Goal: Task Accomplishment & Management: Manage account settings

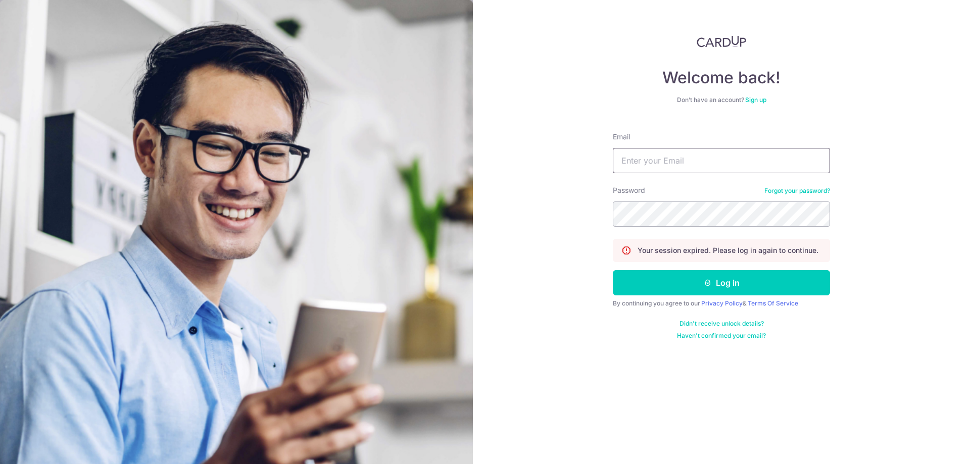
click at [689, 165] on input "Email" at bounding box center [721, 160] width 217 height 25
click at [663, 160] on input "Email" at bounding box center [721, 160] width 217 height 25
type input "[EMAIL_ADDRESS][DOMAIN_NAME]"
click at [693, 297] on form "Email ang-zhikai@outlook.com Password Forgot your password? Your session expire…" at bounding box center [721, 232] width 217 height 216
click at [737, 281] on button "Log in" at bounding box center [721, 282] width 217 height 25
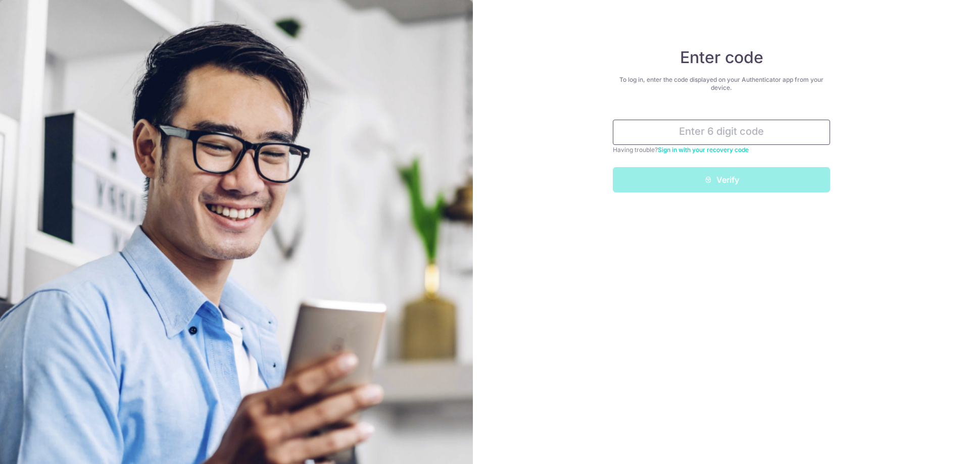
click at [724, 134] on input "text" at bounding box center [721, 132] width 217 height 25
type input "448707"
click at [613, 167] on button "Verify" at bounding box center [721, 179] width 217 height 25
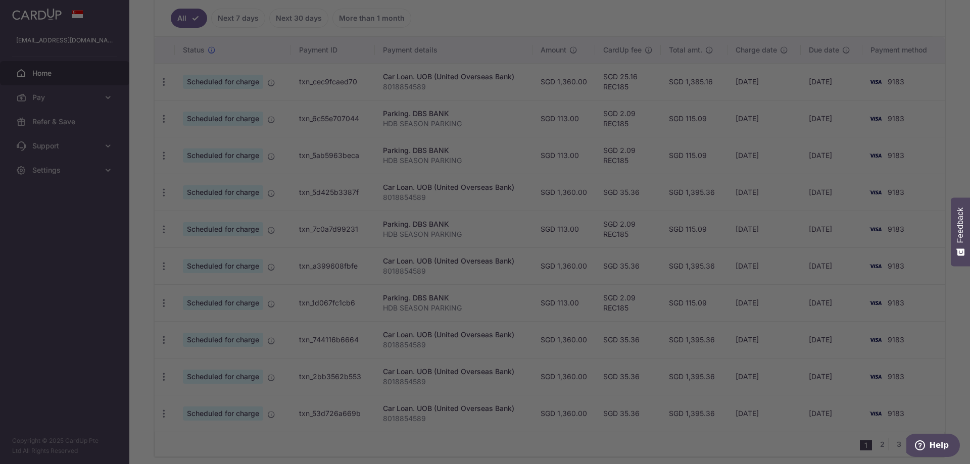
scroll to position [317, 0]
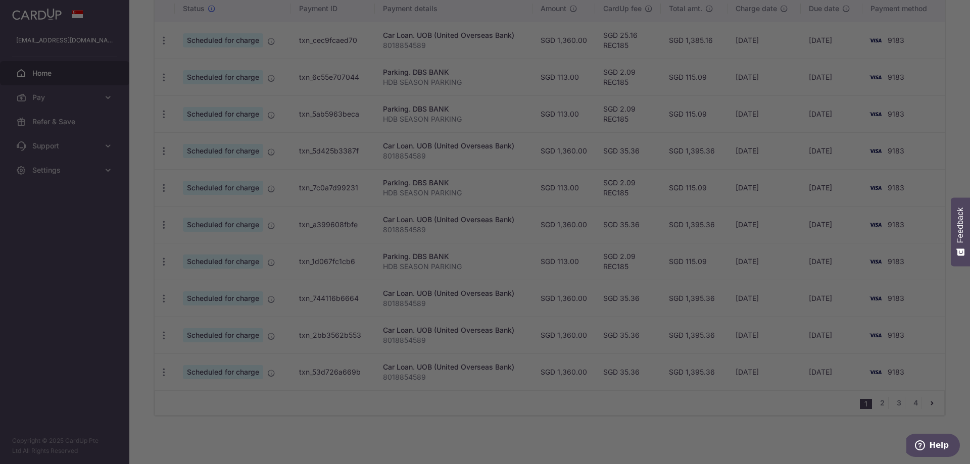
click at [684, 264] on div at bounding box center [490, 234] width 980 height 469
drag, startPoint x: 688, startPoint y: 208, endPoint x: 613, endPoint y: 95, distance: 134.5
click at [684, 192] on div at bounding box center [490, 234] width 980 height 469
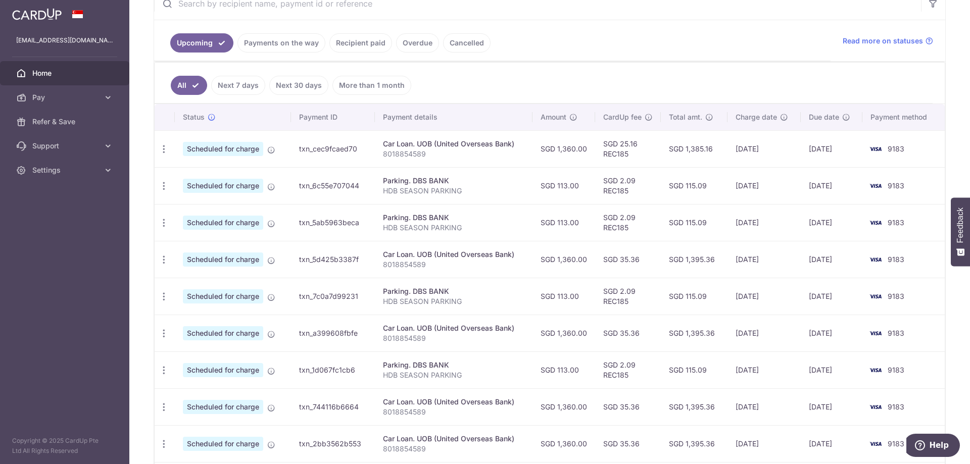
scroll to position [206, 0]
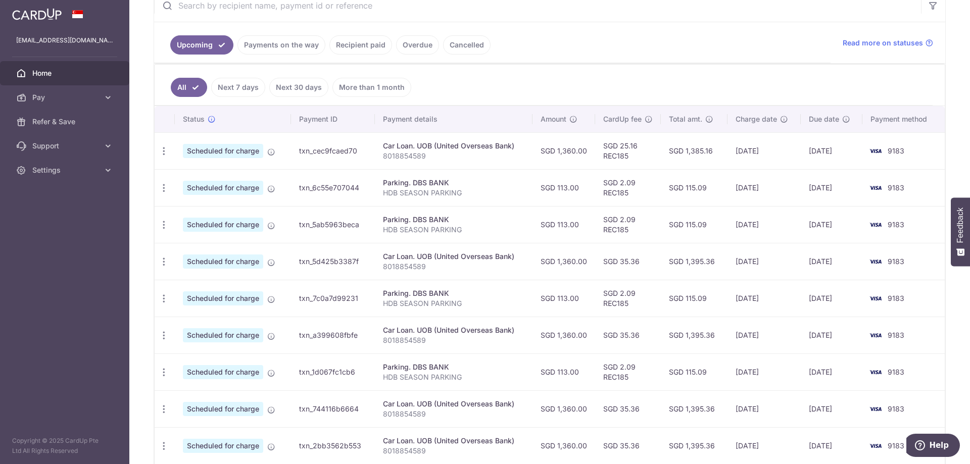
click at [624, 353] on td "SGD 35.36" at bounding box center [628, 335] width 66 height 37
click at [630, 162] on td "SGD 25.16 REC185" at bounding box center [628, 150] width 66 height 37
click at [552, 282] on td "SGD 113.00" at bounding box center [564, 298] width 63 height 37
click at [929, 443] on span "Help" at bounding box center [922, 446] width 14 height 10
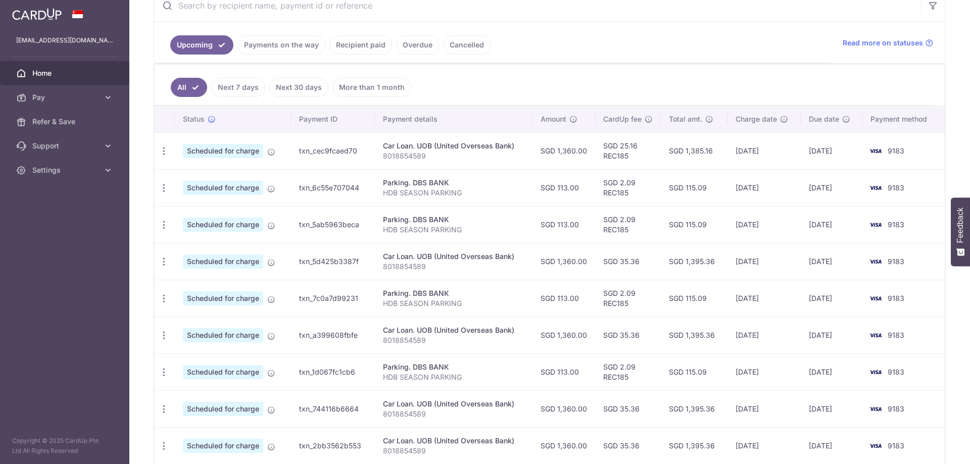
scroll to position [0, 0]
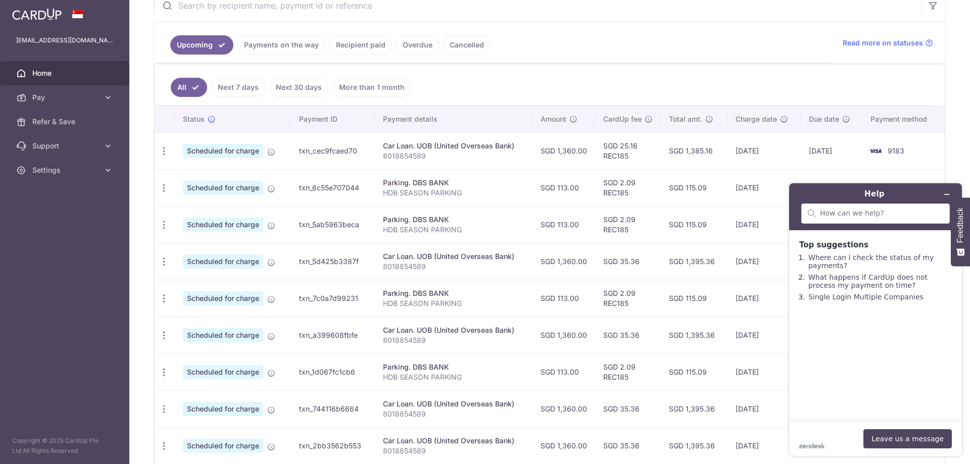
click at [663, 56] on ul "Upcoming Payments on the way Recipient paid Overdue Cancelled" at bounding box center [492, 42] width 677 height 41
click at [604, 281] on td "SGD 2.09 REC185" at bounding box center [628, 298] width 66 height 37
click at [949, 190] on button "Minimize widget" at bounding box center [947, 194] width 16 height 14
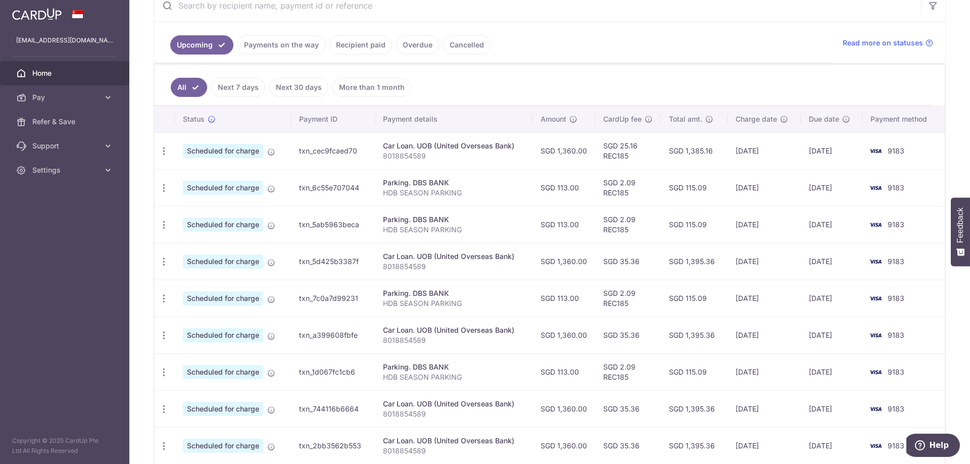
click at [619, 192] on td "SGD 2.09 REC185" at bounding box center [628, 187] width 66 height 37
click at [636, 243] on td "SGD 2.09 REC185" at bounding box center [628, 224] width 66 height 37
click at [630, 229] on td "SGD 2.09 REC185" at bounding box center [628, 224] width 66 height 37
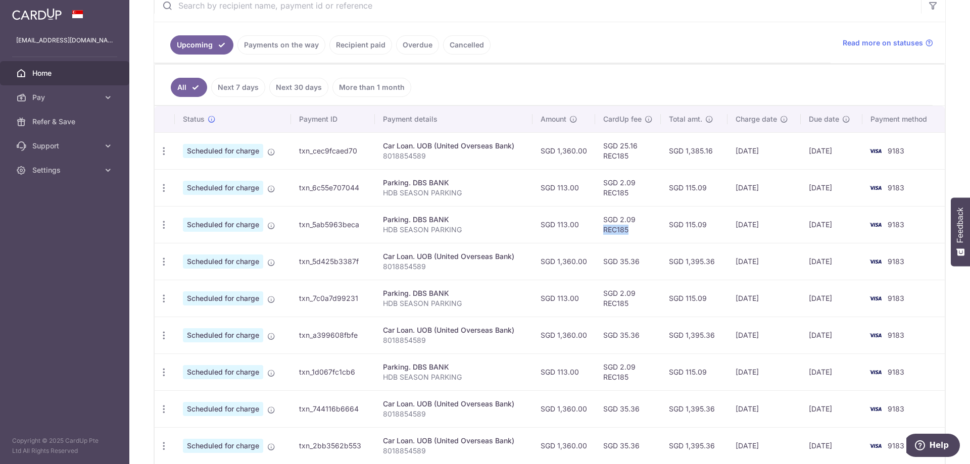
copy td "REC185"
click at [159, 261] on icon "button" at bounding box center [164, 262] width 11 height 11
click at [209, 291] on span "Update payment" at bounding box center [217, 289] width 69 height 12
radio input "true"
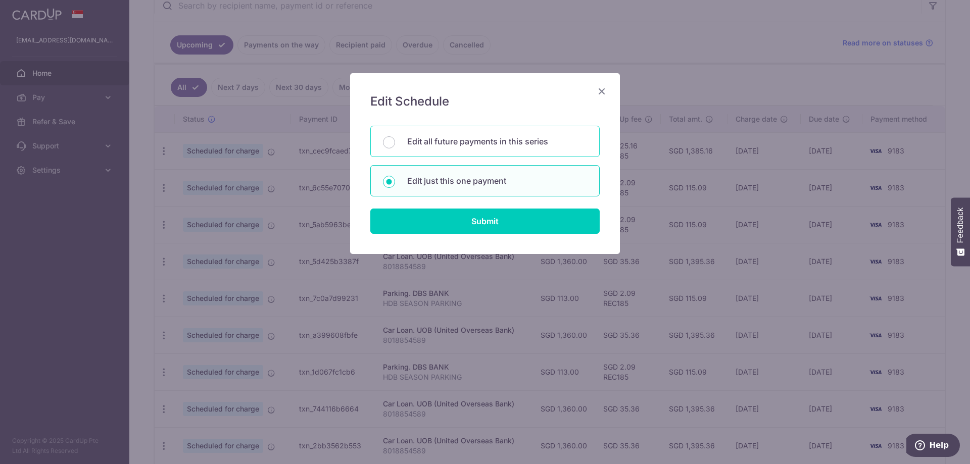
click at [490, 154] on div "Edit all future payments in this series" at bounding box center [484, 141] width 229 height 31
radio input "true"
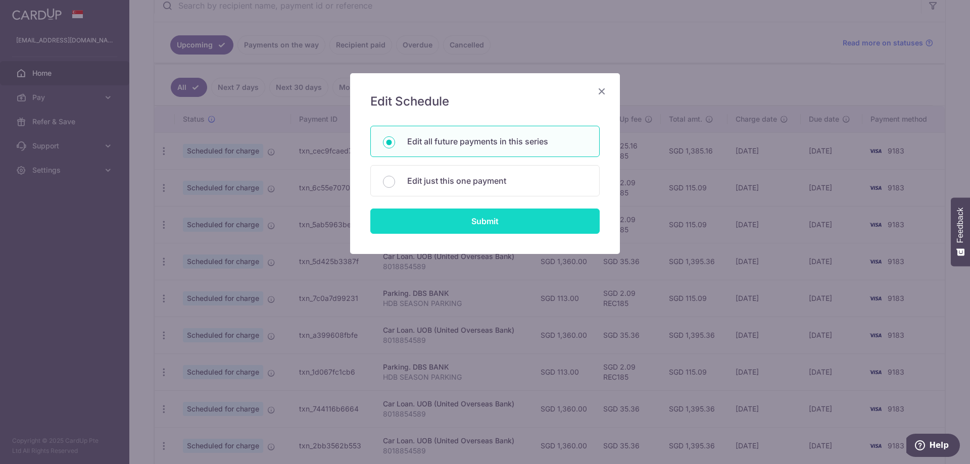
click at [501, 233] on input "Submit" at bounding box center [484, 221] width 229 height 25
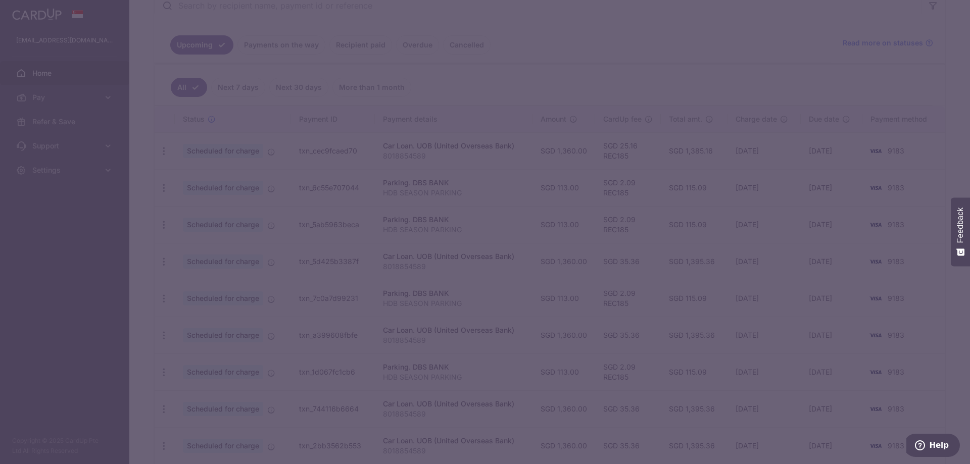
type input "1,360.00"
type input "8018854589"
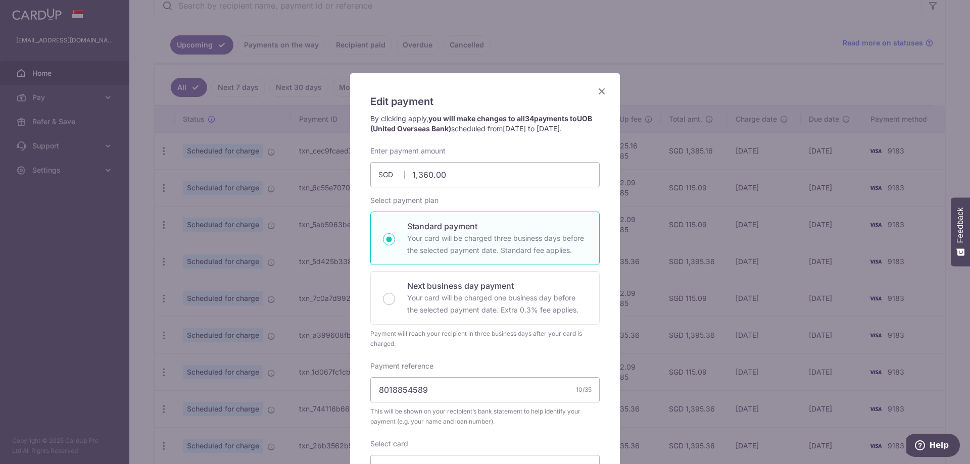
click at [604, 95] on icon "Close" at bounding box center [602, 91] width 12 height 13
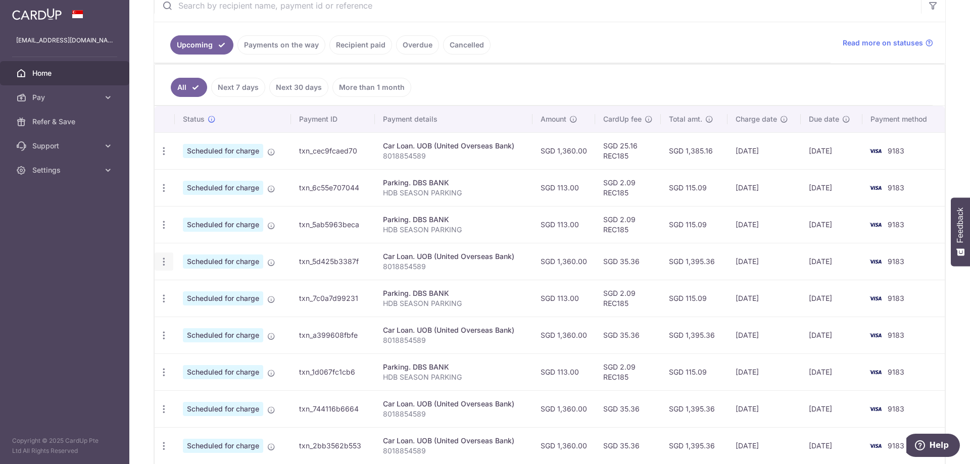
click at [170, 266] on div "Update payment Cancel payment Upload doc" at bounding box center [164, 262] width 19 height 19
click at [167, 263] on icon "button" at bounding box center [164, 262] width 11 height 11
click at [208, 292] on span "Update payment" at bounding box center [217, 289] width 69 height 12
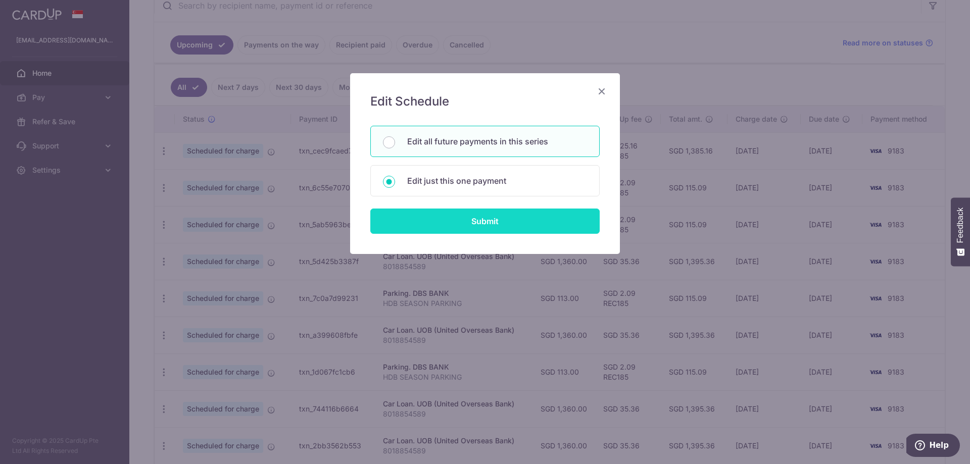
click at [495, 228] on input "Submit" at bounding box center [484, 221] width 229 height 25
radio input "true"
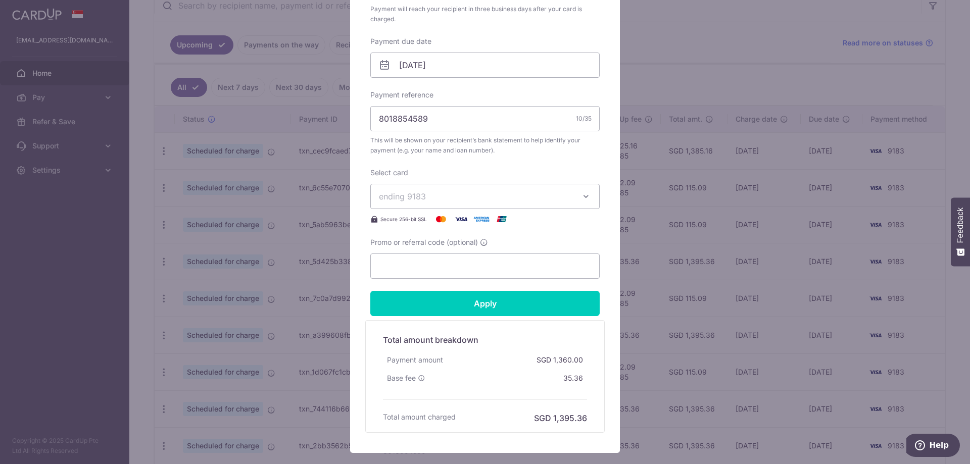
scroll to position [309, 0]
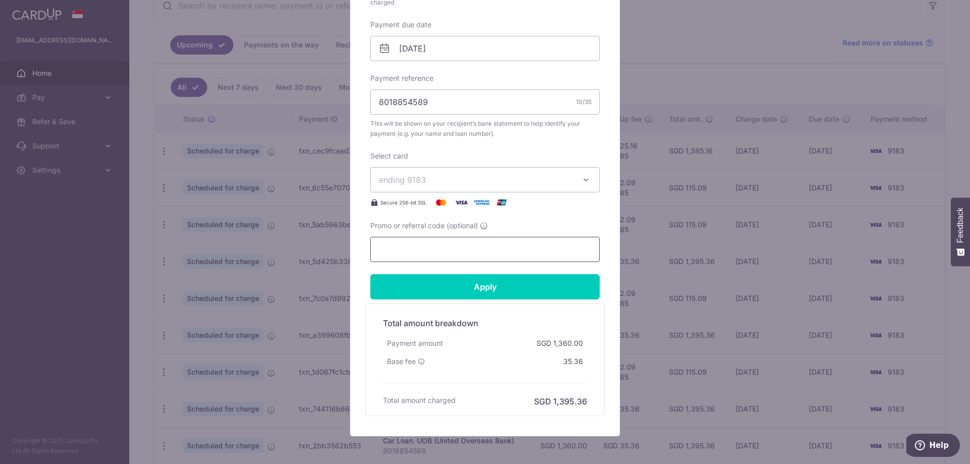
click at [495, 251] on input "Promo or referral code (optional)" at bounding box center [484, 249] width 229 height 25
paste input "REC185"
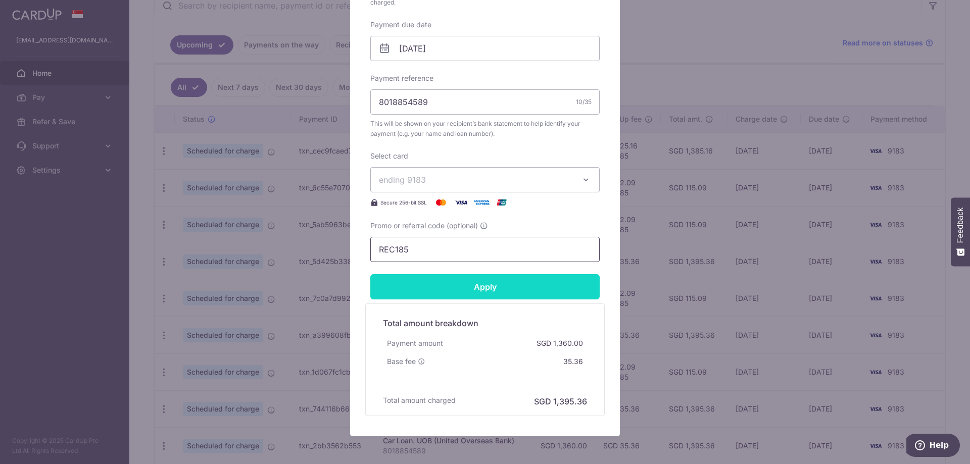
type input "REC185"
click at [553, 282] on input "Apply" at bounding box center [484, 286] width 229 height 25
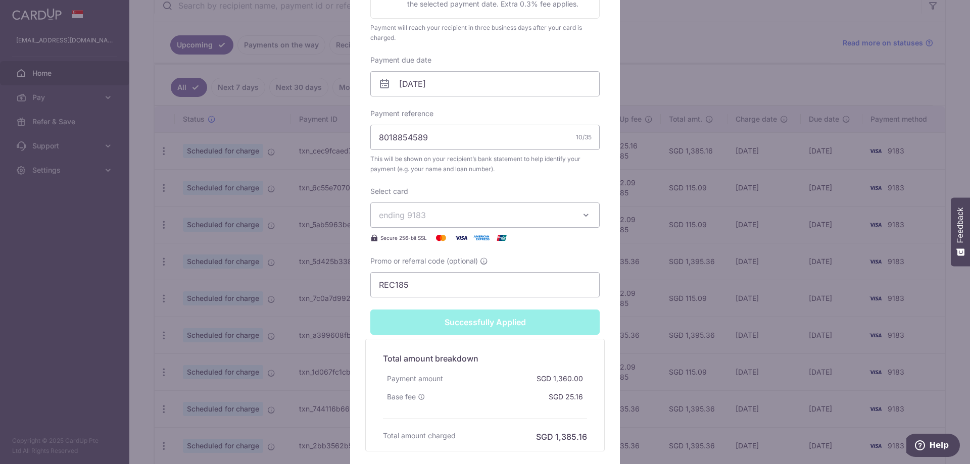
type input "Successfully Applied"
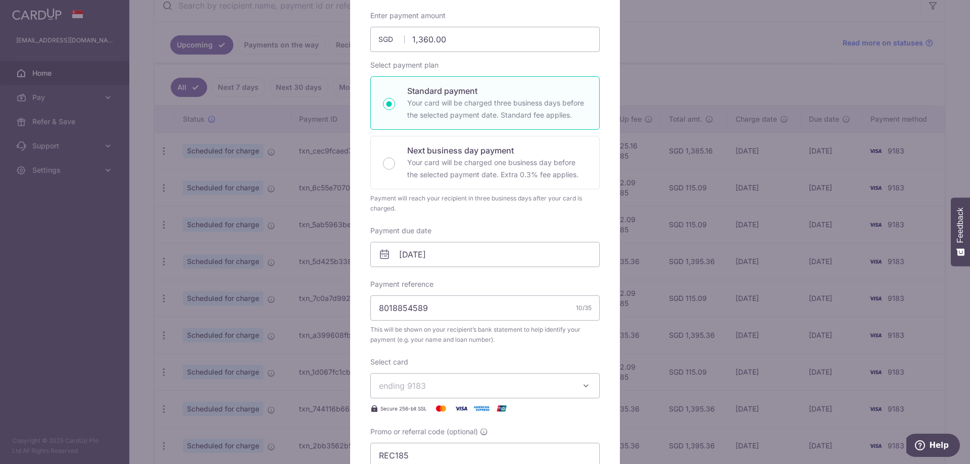
scroll to position [0, 0]
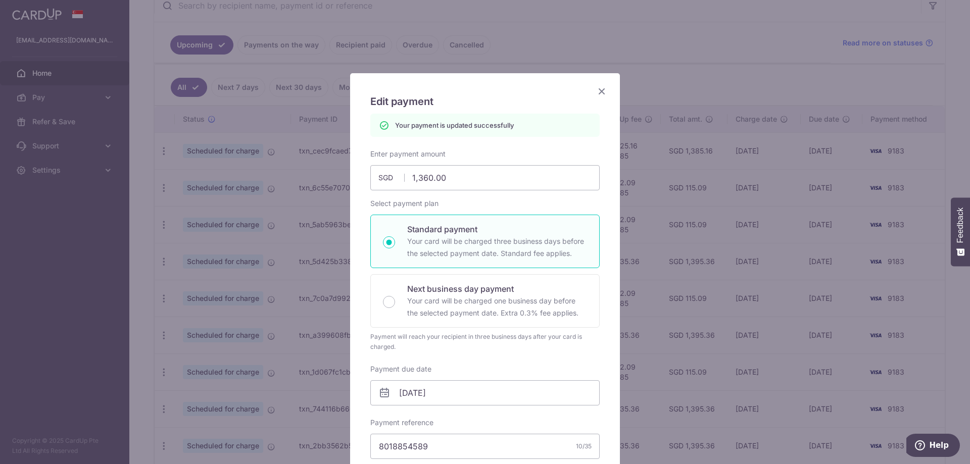
click at [606, 94] on icon "Close" at bounding box center [602, 91] width 12 height 13
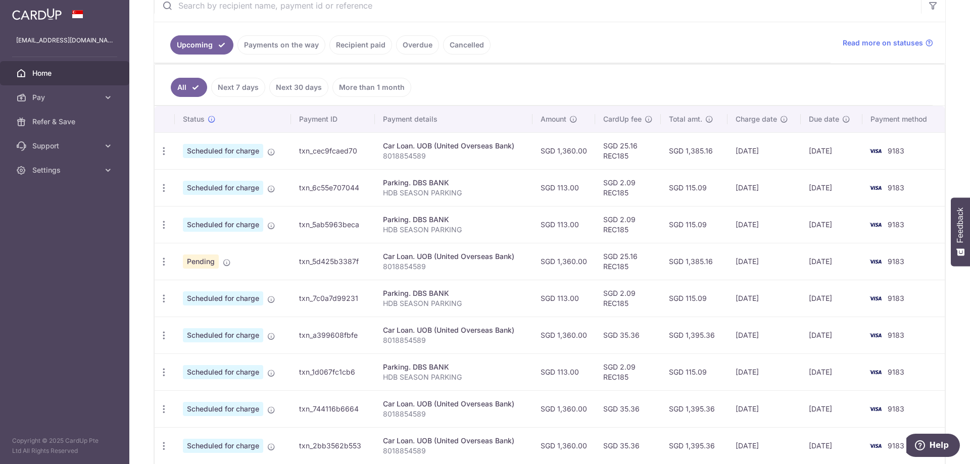
scroll to position [309, 0]
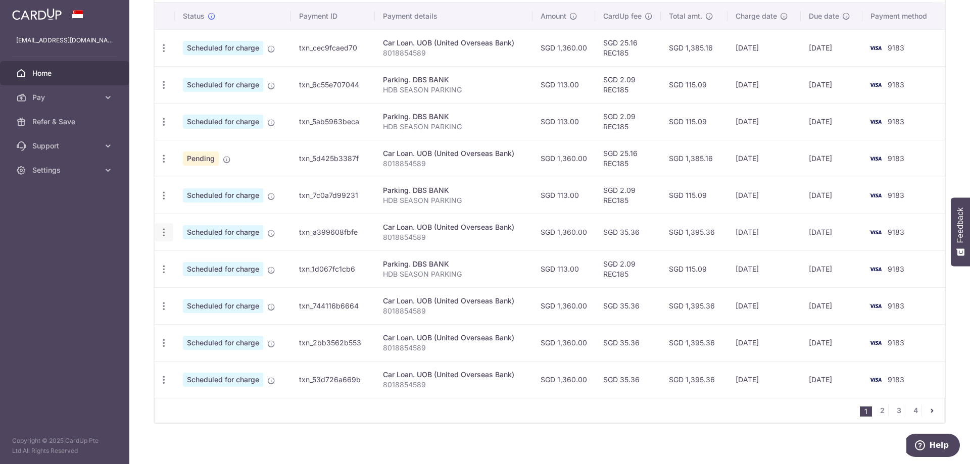
click at [167, 236] on icon "button" at bounding box center [164, 232] width 11 height 11
click at [205, 263] on span "Update payment" at bounding box center [217, 260] width 69 height 12
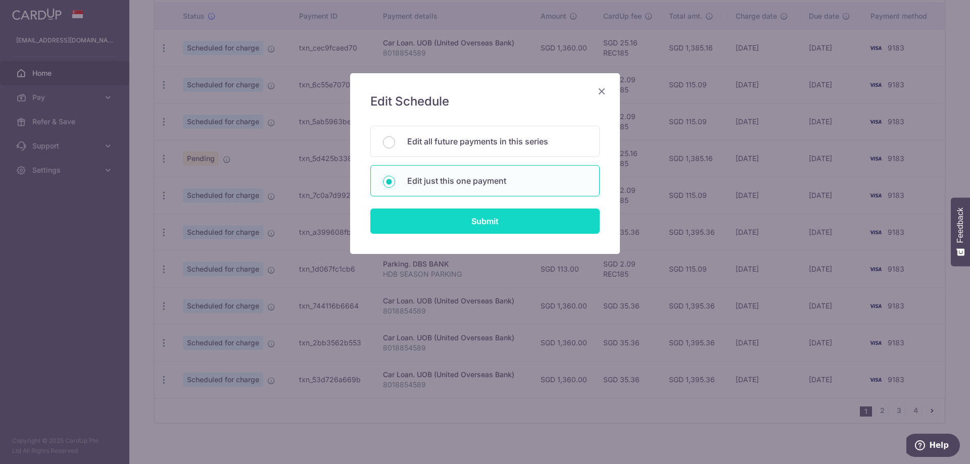
click at [500, 222] on input "Submit" at bounding box center [484, 221] width 229 height 25
radio input "true"
type input "1,360.00"
type input "[DATE]"
type input "8018854589"
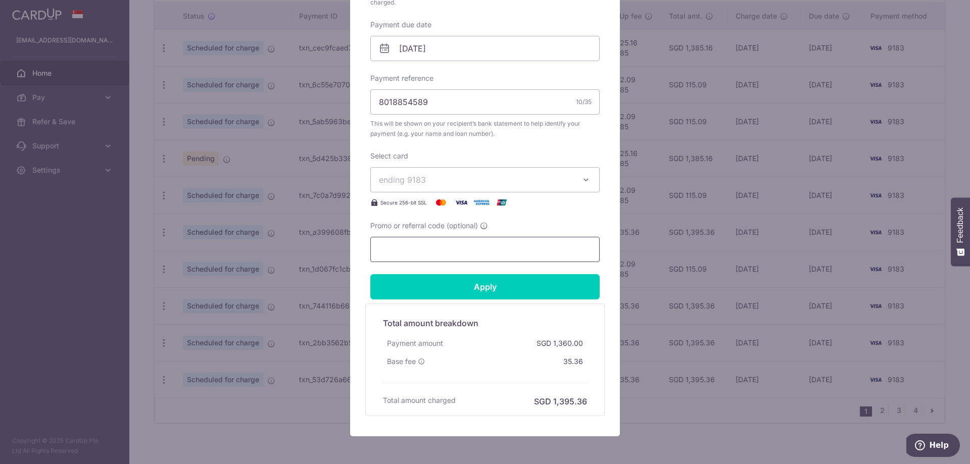
click at [492, 254] on input "Promo or referral code (optional)" at bounding box center [484, 249] width 229 height 25
paste input "REC185"
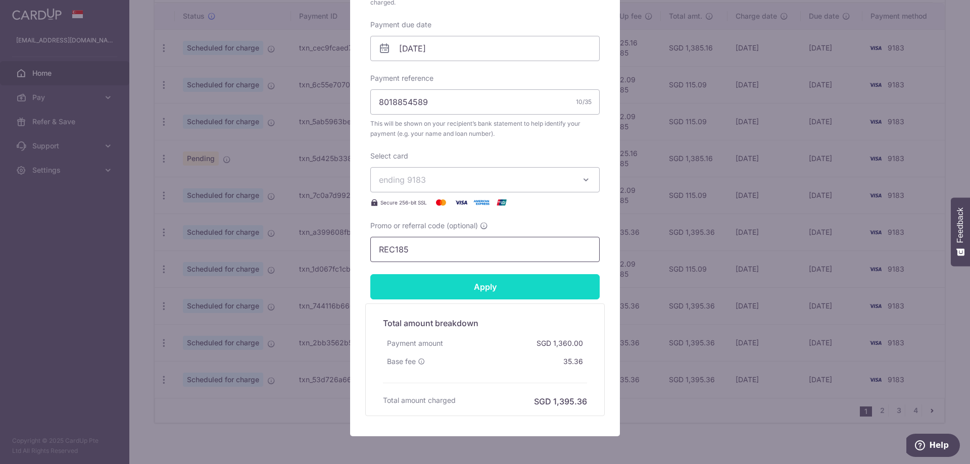
type input "REC185"
click at [514, 287] on input "Apply" at bounding box center [484, 286] width 229 height 25
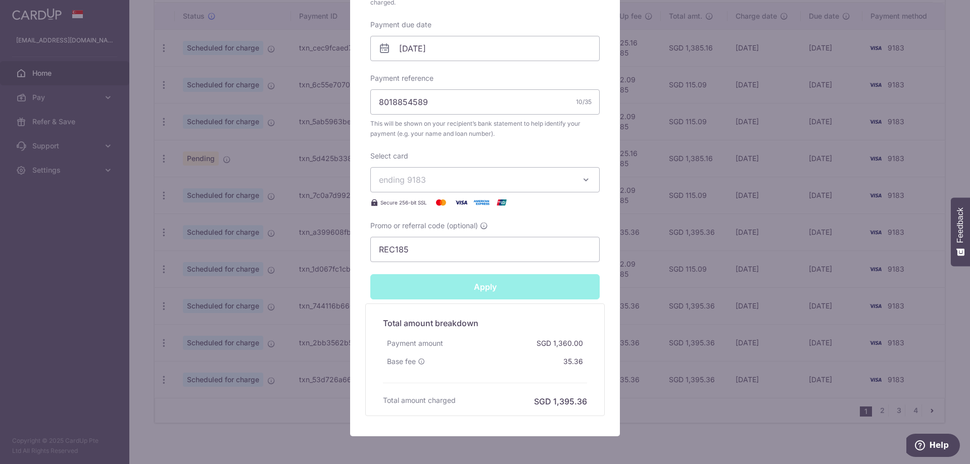
type input "Successfully Applied"
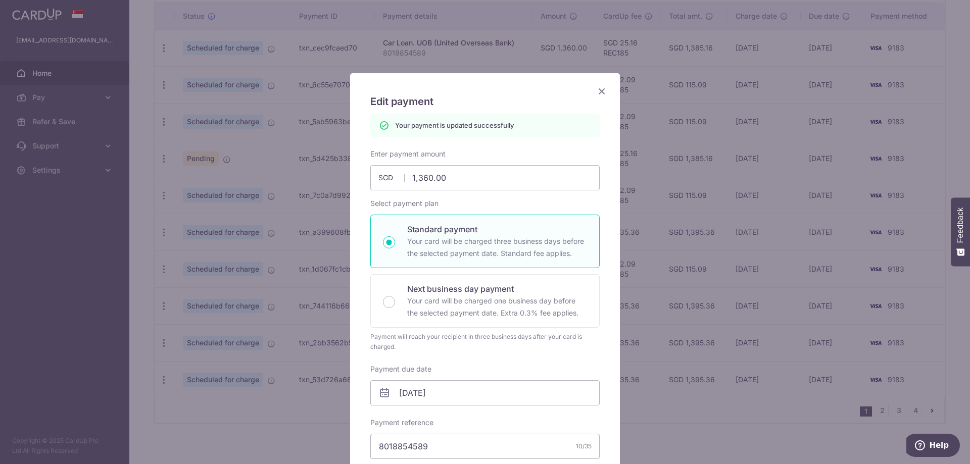
click at [603, 90] on icon "Close" at bounding box center [602, 91] width 12 height 13
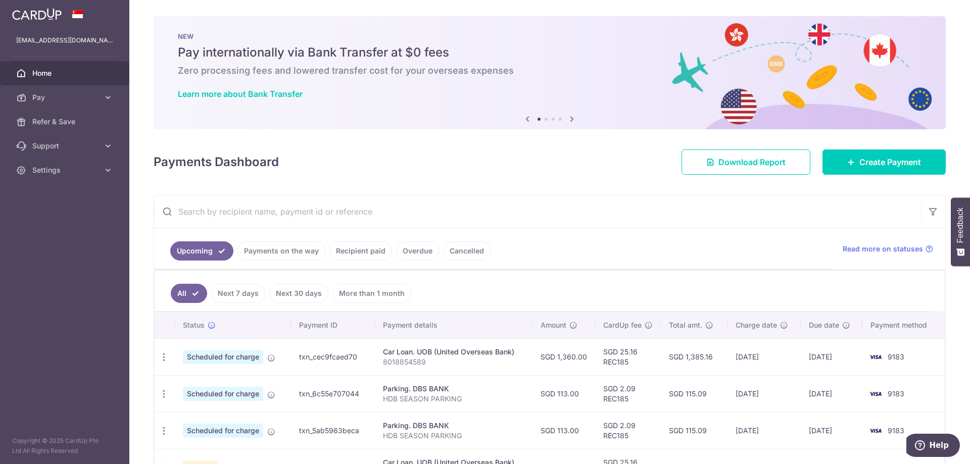
scroll to position [309, 0]
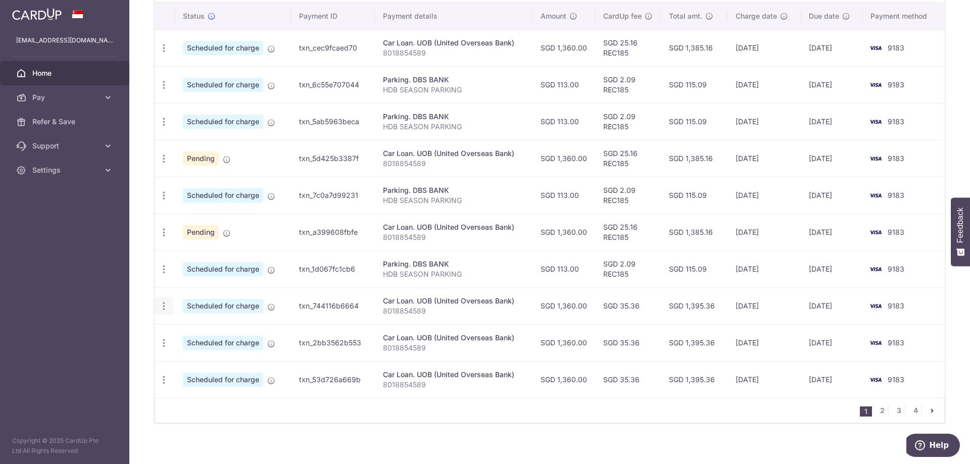
click at [172, 310] on div "Update payment Cancel payment Upload doc" at bounding box center [164, 306] width 19 height 19
click at [167, 307] on icon "button" at bounding box center [164, 306] width 11 height 11
click at [194, 333] on span "Update payment" at bounding box center [217, 334] width 69 height 12
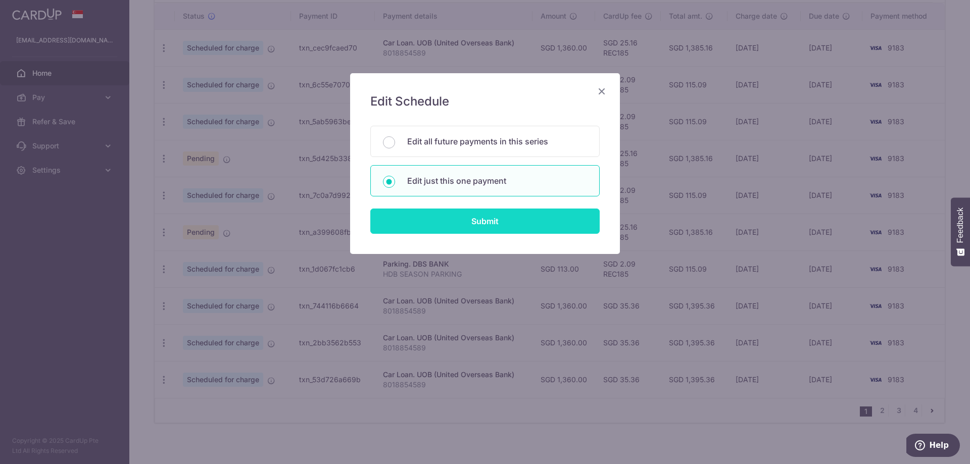
click at [490, 224] on input "Submit" at bounding box center [484, 221] width 229 height 25
radio input "true"
type input "1,360.00"
type input "[DATE]"
type input "8018854589"
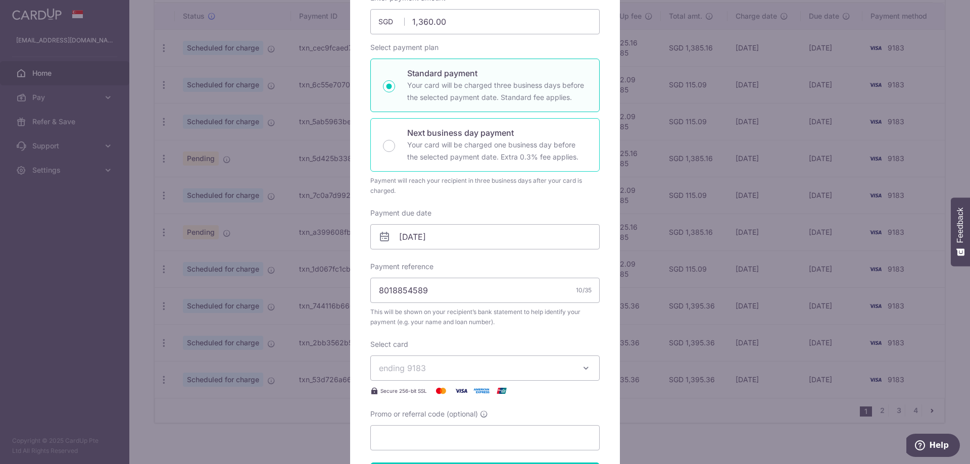
scroll to position [206, 0]
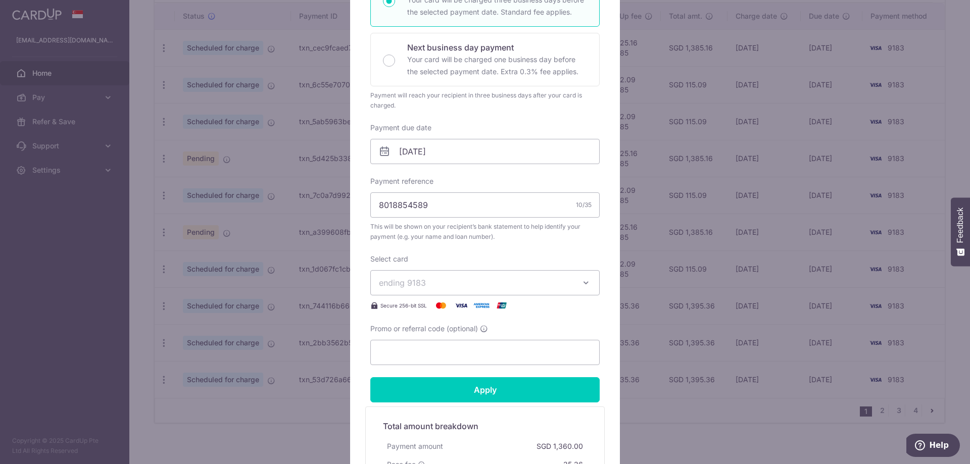
click at [487, 275] on button "ending 9183" at bounding box center [484, 282] width 229 height 25
click at [499, 283] on span "ending 9183" at bounding box center [476, 283] width 194 height 12
click at [496, 357] on input "Promo or referral code (optional)" at bounding box center [484, 352] width 229 height 25
paste input "REC185"
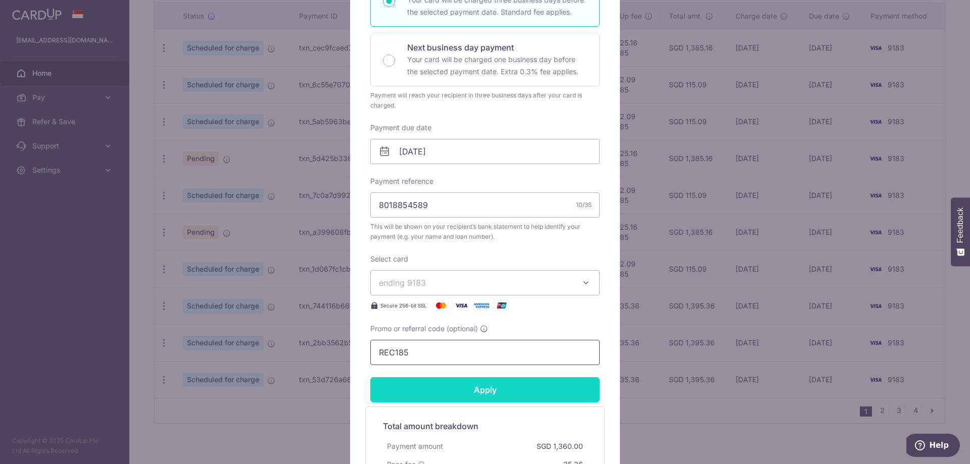
type input "REC185"
click at [516, 393] on input "Apply" at bounding box center [484, 389] width 229 height 25
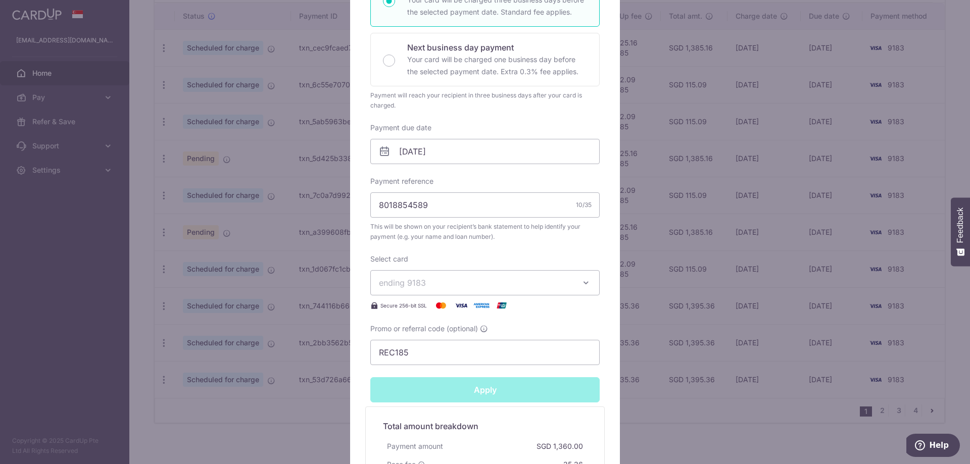
type input "Successfully Applied"
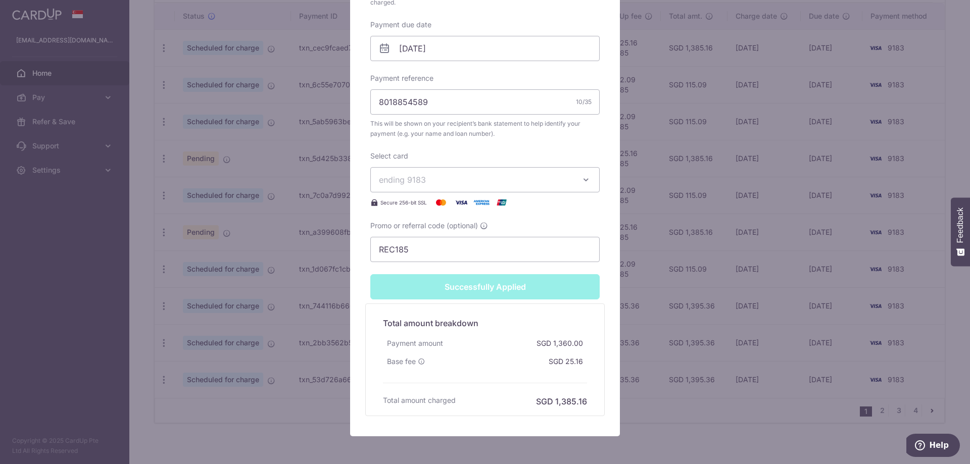
scroll to position [0, 0]
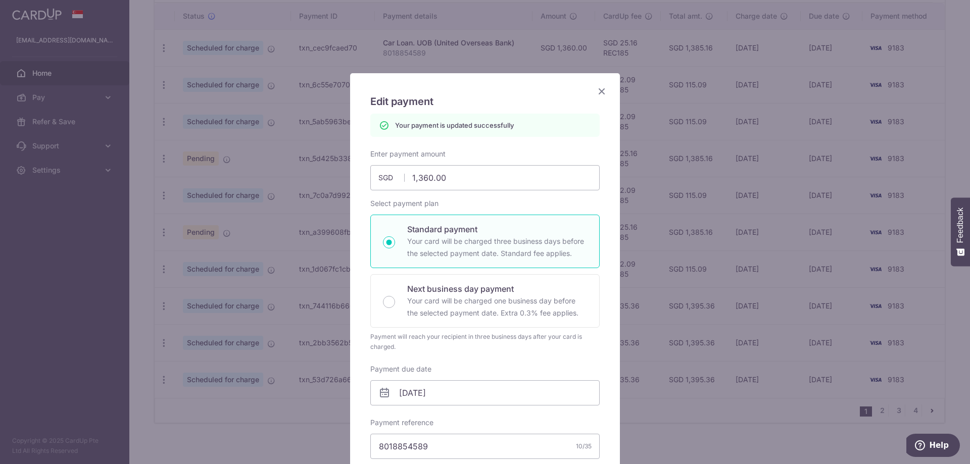
click at [703, 161] on div "Edit payment By clicking apply, you will make changes to all payments to UOB (U…" at bounding box center [485, 232] width 970 height 464
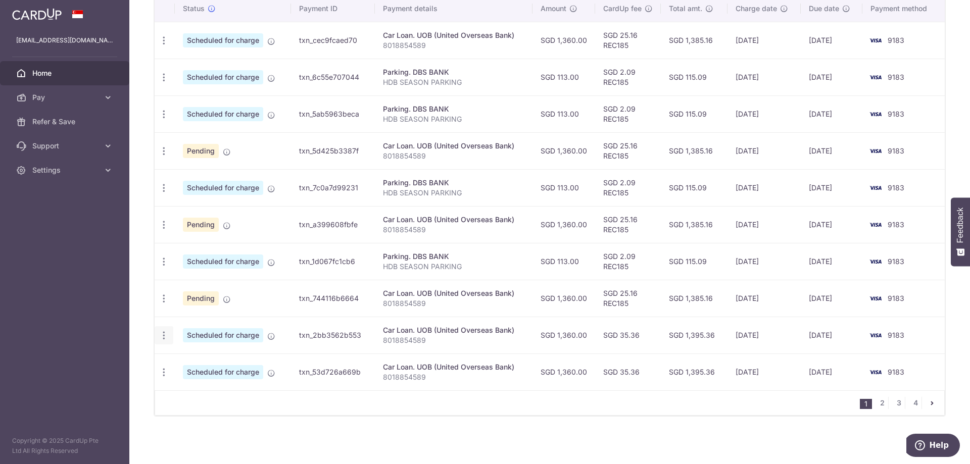
click at [163, 340] on icon "button" at bounding box center [164, 335] width 11 height 11
click at [209, 368] on span "Update payment" at bounding box center [217, 363] width 69 height 12
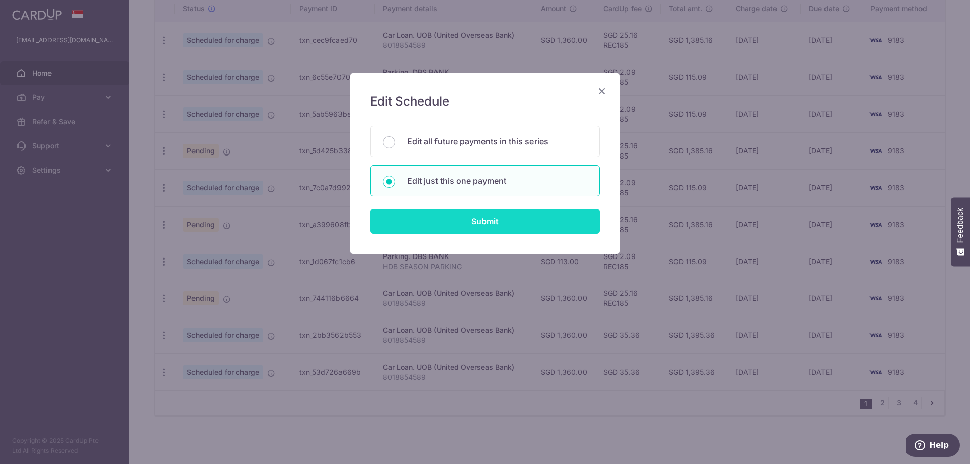
click at [500, 224] on input "Submit" at bounding box center [484, 221] width 229 height 25
radio input "true"
type input "1,360.00"
type input "[DATE]"
type input "8018854589"
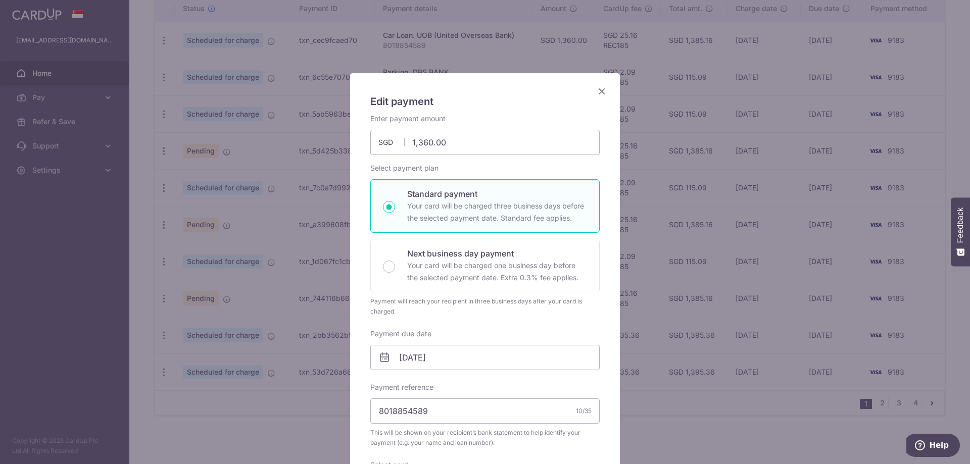
scroll to position [355, 0]
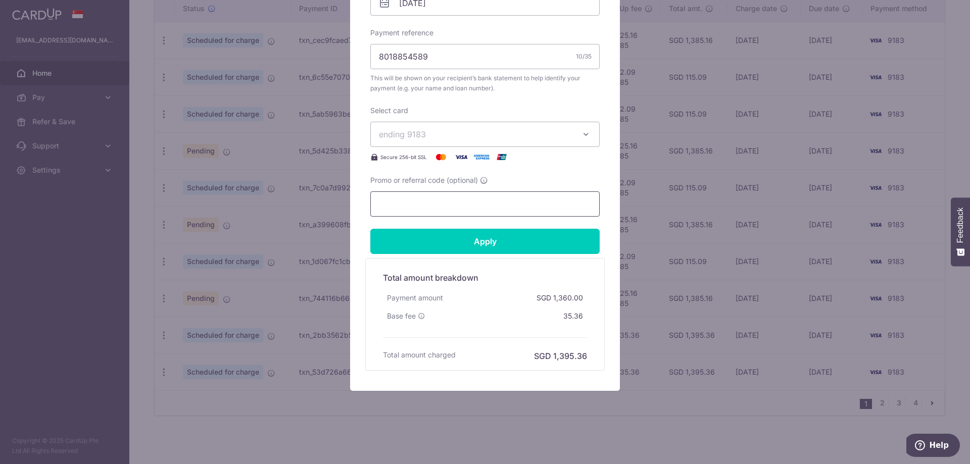
click at [516, 204] on input "Promo or referral code (optional)" at bounding box center [484, 203] width 229 height 25
paste input "REC185"
type input "REC185"
click at [530, 242] on input "Apply" at bounding box center [484, 241] width 229 height 25
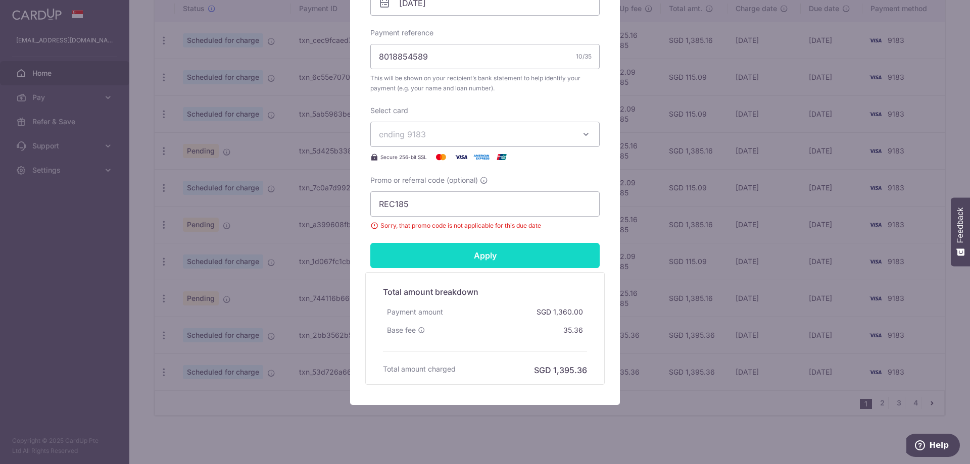
click at [561, 254] on input "Apply" at bounding box center [484, 255] width 229 height 25
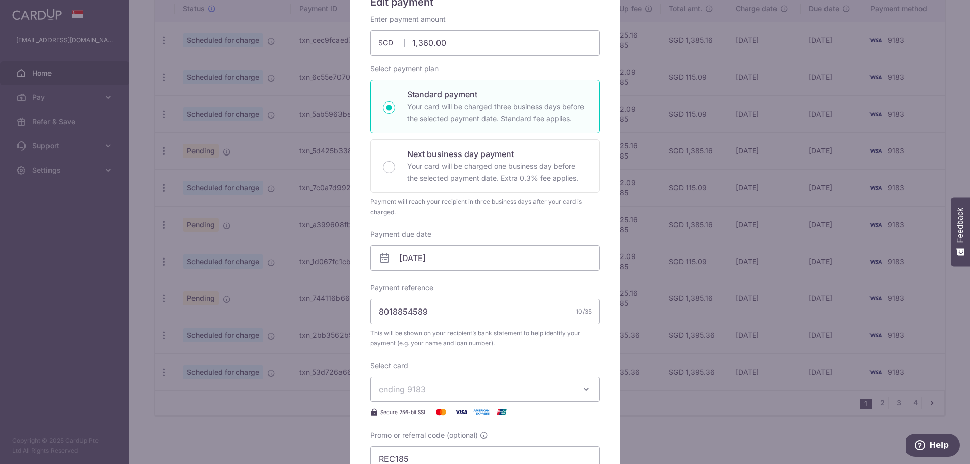
scroll to position [45, 0]
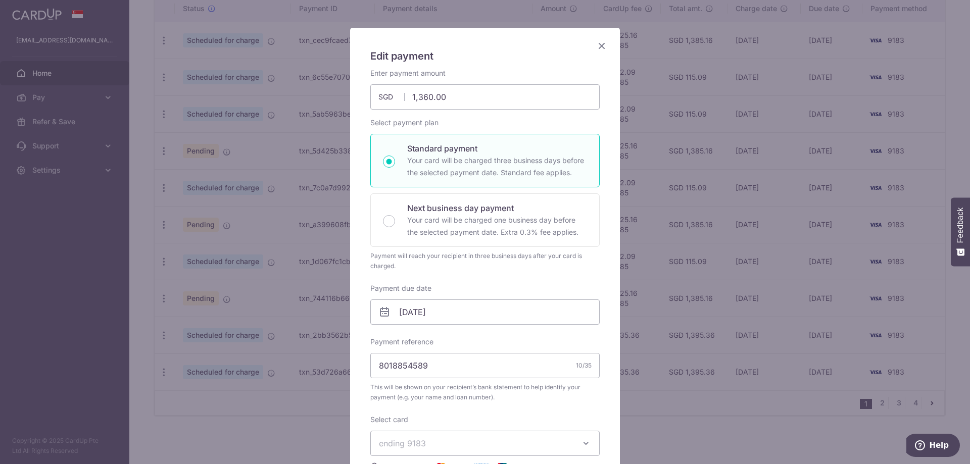
click at [606, 51] on icon "Close" at bounding box center [602, 45] width 12 height 13
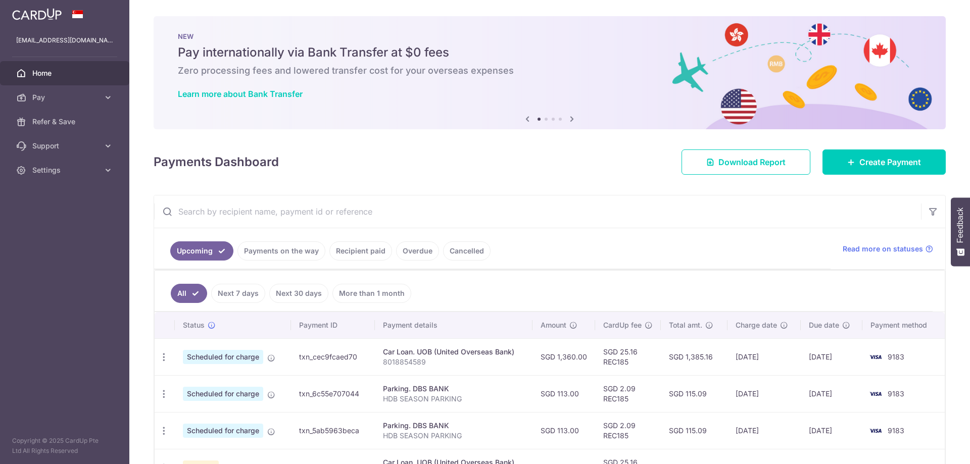
scroll to position [317, 0]
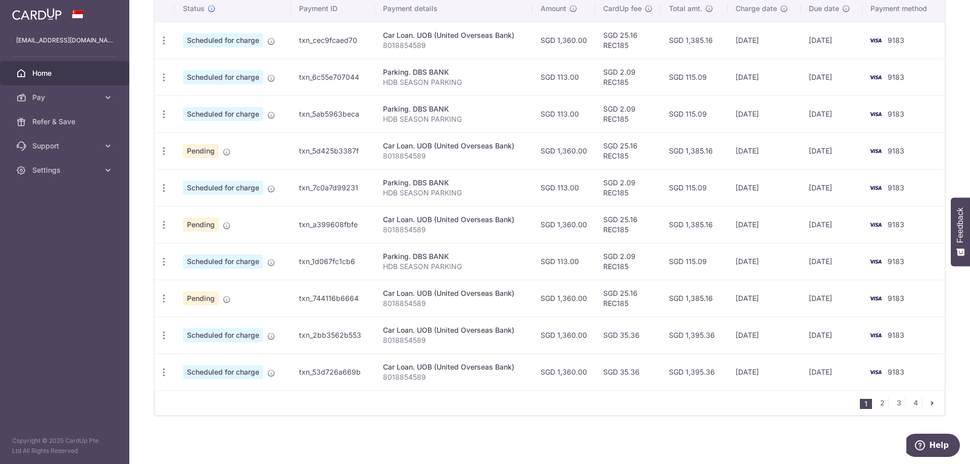
click at [751, 336] on td "[DATE]" at bounding box center [765, 335] width 74 height 37
click at [734, 296] on td "[DATE]" at bounding box center [765, 298] width 74 height 37
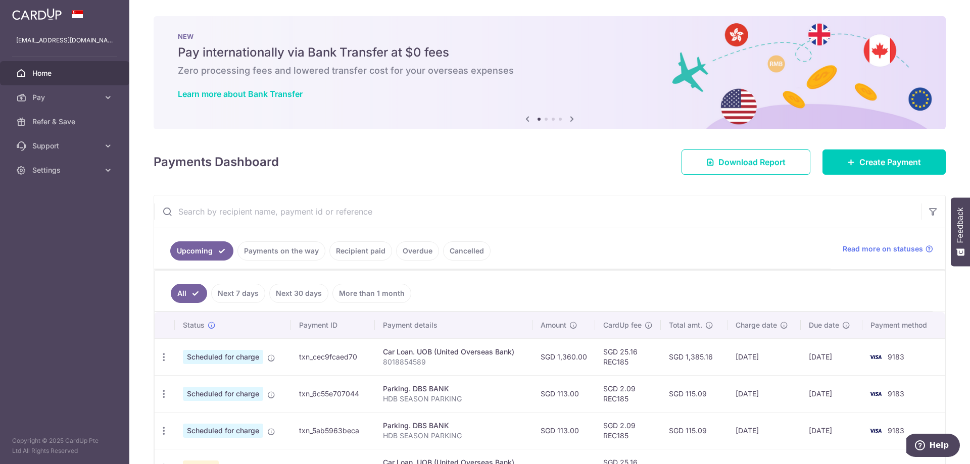
scroll to position [206, 0]
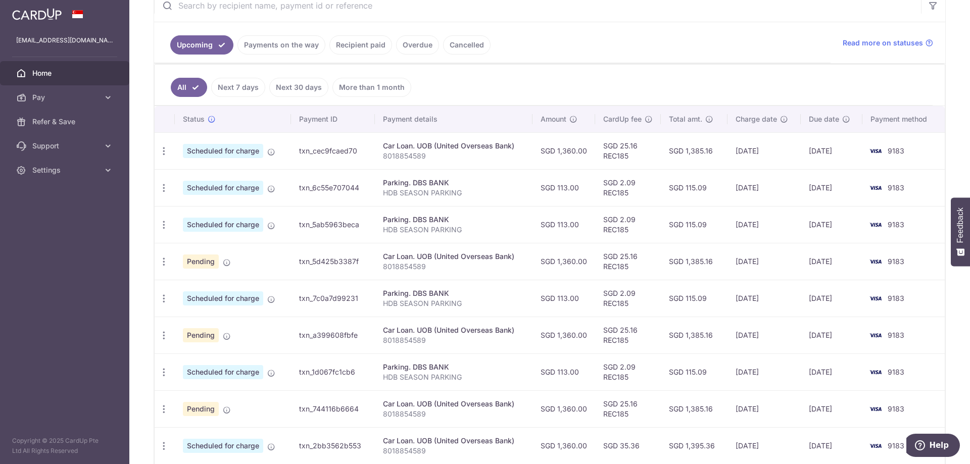
click at [653, 163] on td "SGD 25.16 REC185" at bounding box center [628, 150] width 66 height 37
click at [641, 197] on td "SGD 2.09 REC185" at bounding box center [628, 187] width 66 height 37
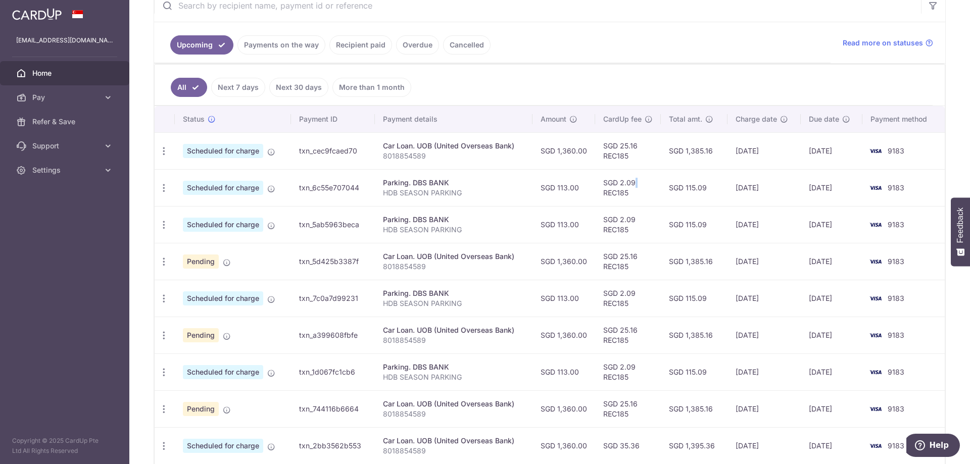
click at [641, 197] on td "SGD 2.09 REC185" at bounding box center [628, 187] width 66 height 37
click at [641, 229] on td "SGD 2.09 REC185" at bounding box center [628, 224] width 66 height 37
click at [645, 268] on td "SGD 25.16 REC185" at bounding box center [628, 261] width 66 height 37
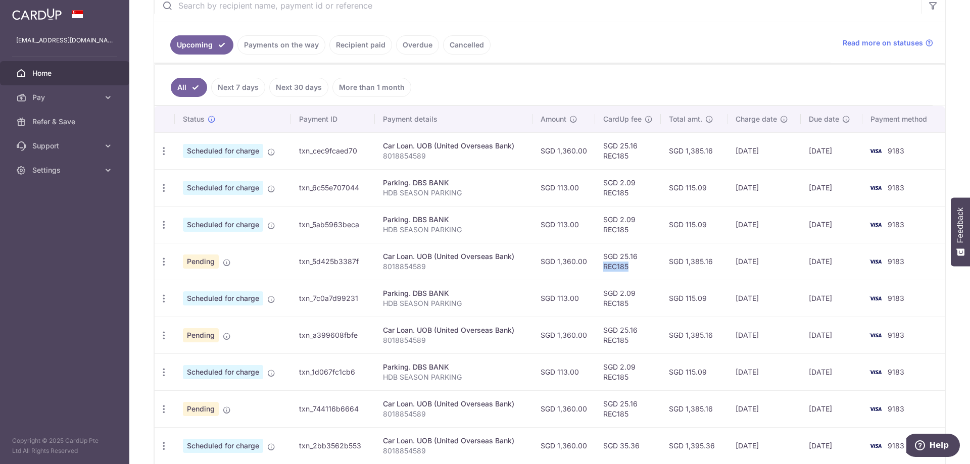
click at [645, 268] on td "SGD 25.16 REC185" at bounding box center [628, 261] width 66 height 37
click at [646, 299] on td "SGD 2.09 REC185" at bounding box center [628, 298] width 66 height 37
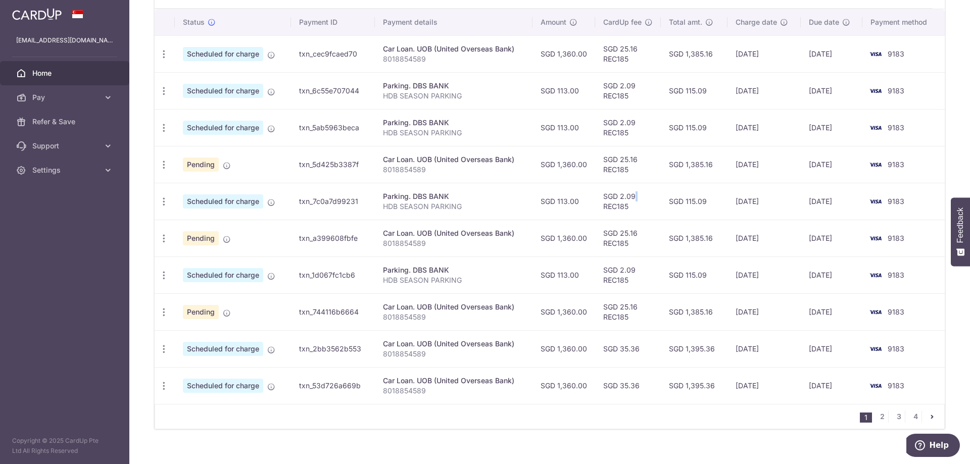
scroll to position [309, 0]
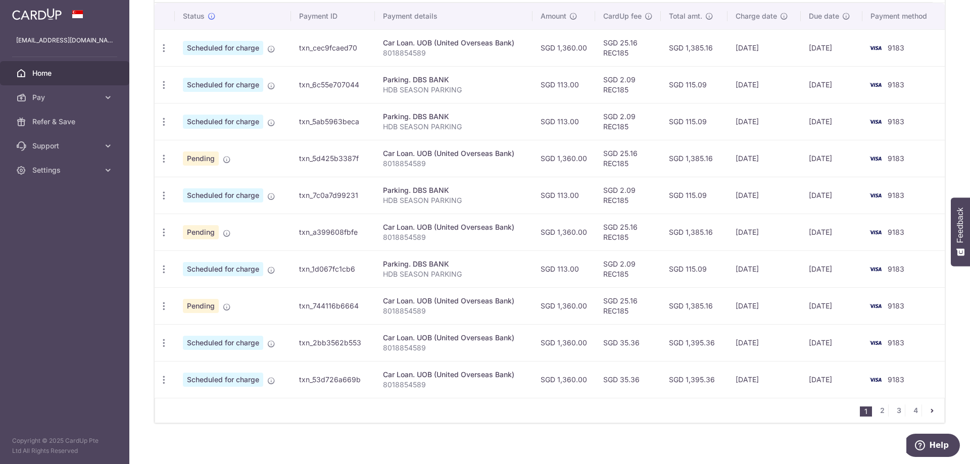
click at [639, 238] on td "SGD 25.16 REC185" at bounding box center [628, 232] width 66 height 37
click at [631, 276] on td "SGD 2.09 REC185" at bounding box center [628, 269] width 66 height 37
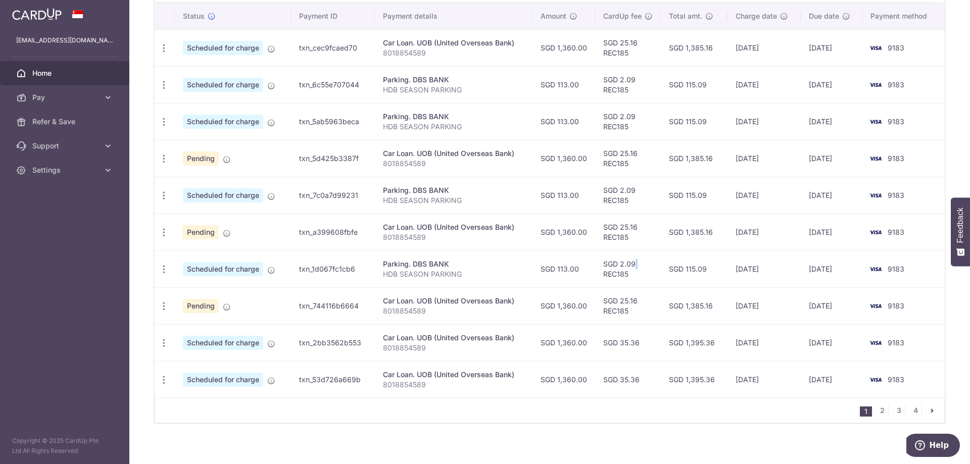
click at [631, 276] on td "SGD 2.09 REC185" at bounding box center [628, 269] width 66 height 37
click at [626, 310] on td "SGD 25.16 REC185" at bounding box center [628, 305] width 66 height 37
click at [884, 412] on link "2" at bounding box center [882, 411] width 12 height 12
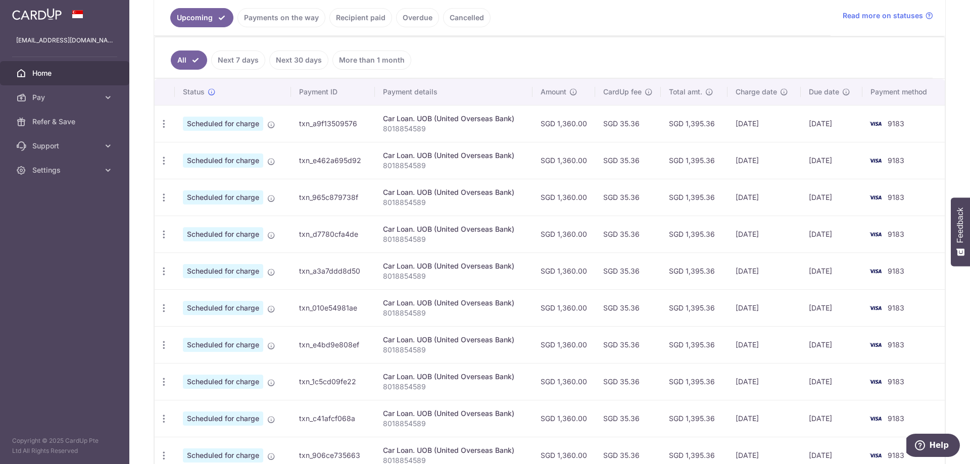
scroll to position [317, 0]
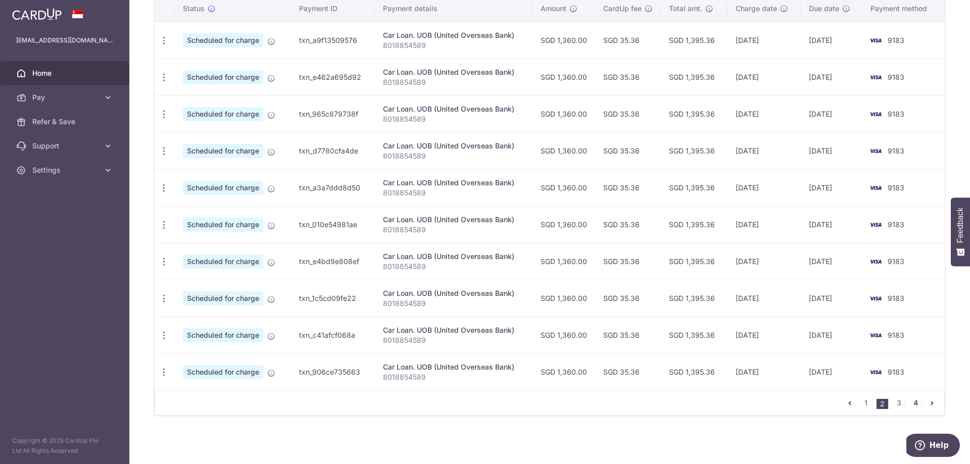
click at [917, 405] on link "4" at bounding box center [915, 403] width 12 height 12
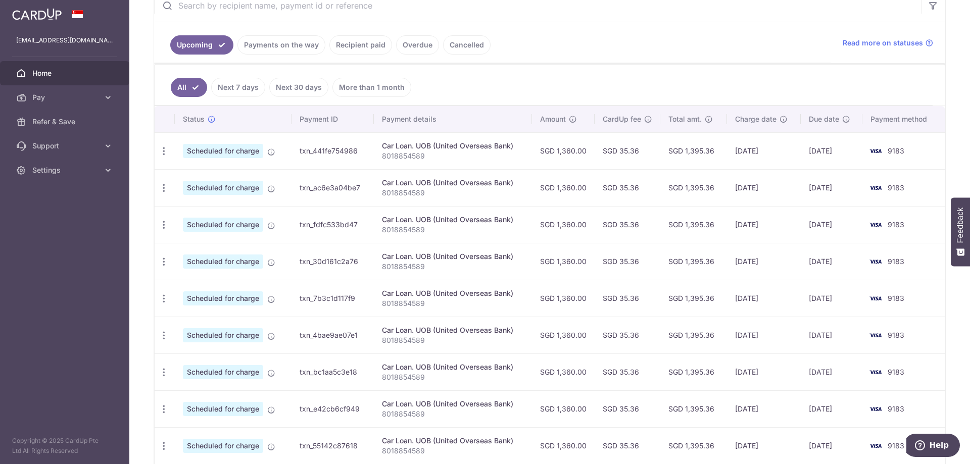
scroll to position [280, 0]
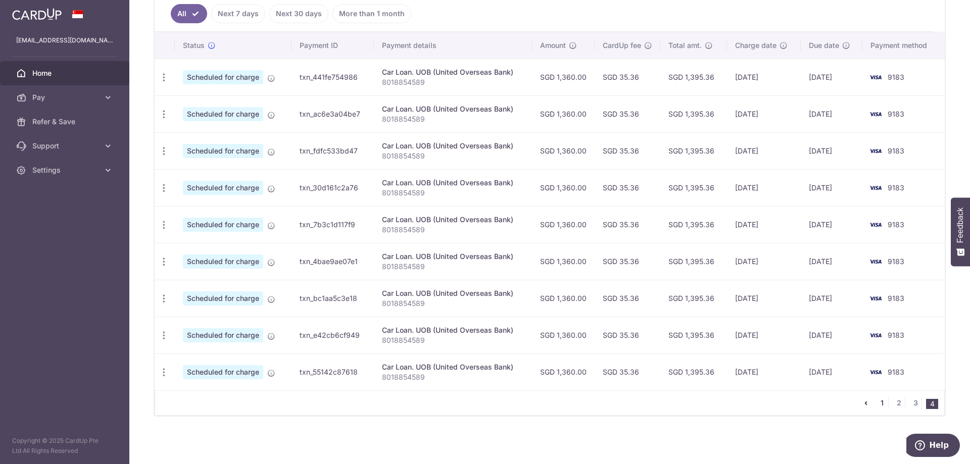
click at [882, 404] on link "1" at bounding box center [882, 403] width 12 height 12
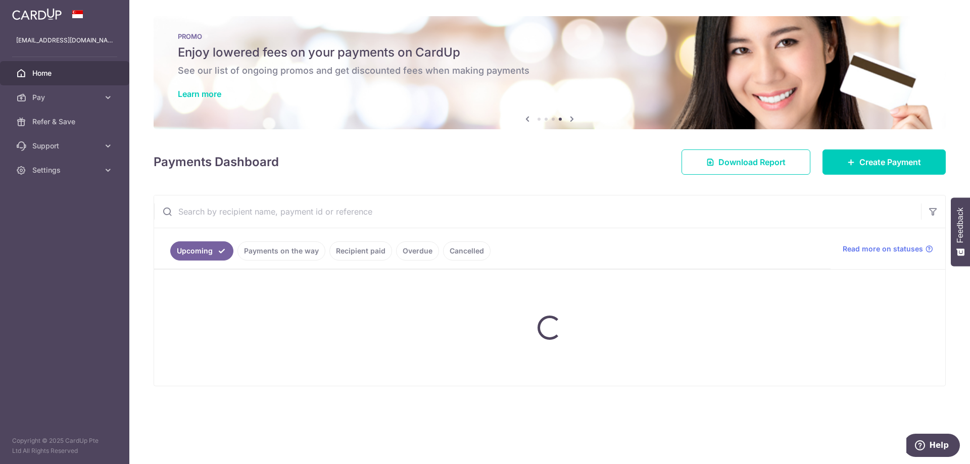
scroll to position [0, 0]
click at [925, 443] on icon "Help" at bounding box center [920, 446] width 10 height 10
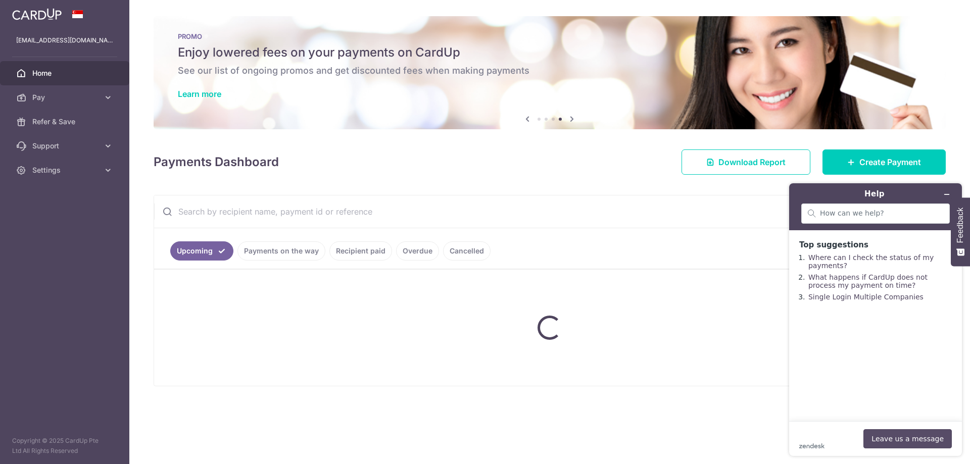
click at [925, 440] on button "Leave us a message" at bounding box center [907, 438] width 88 height 19
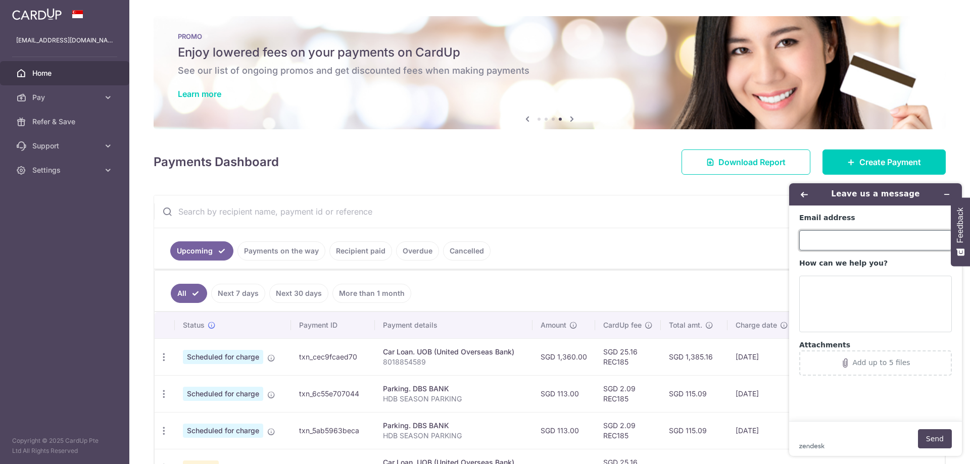
click at [858, 237] on input "Email address" at bounding box center [875, 240] width 153 height 20
type input "[EMAIL_ADDRESS][DOMAIN_NAME]"
type textarea "i"
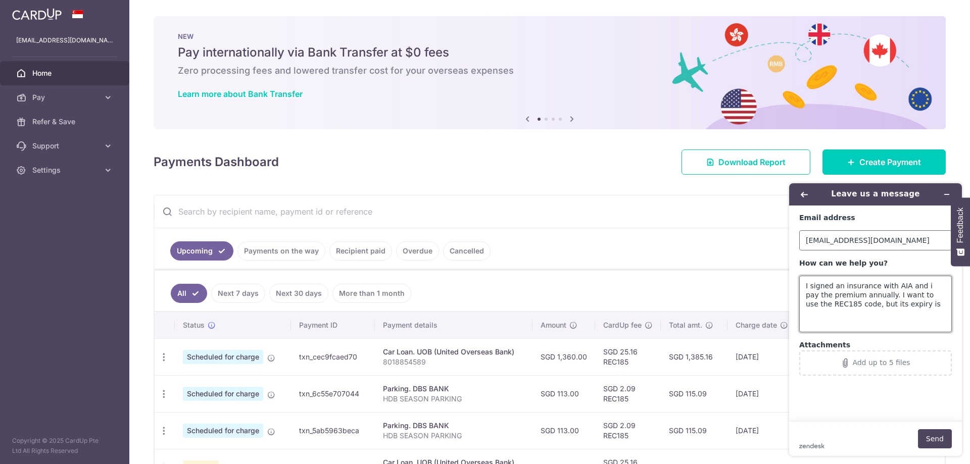
paste textarea "Ends 31 January 2026"
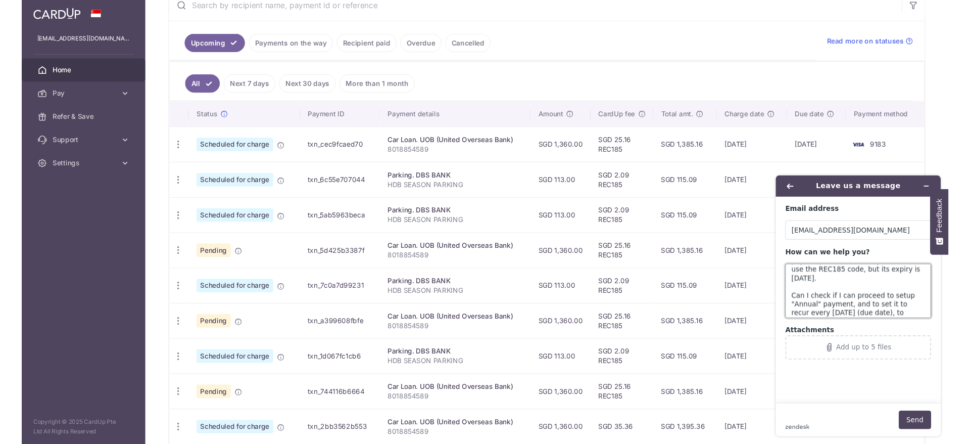
scroll to position [32, 0]
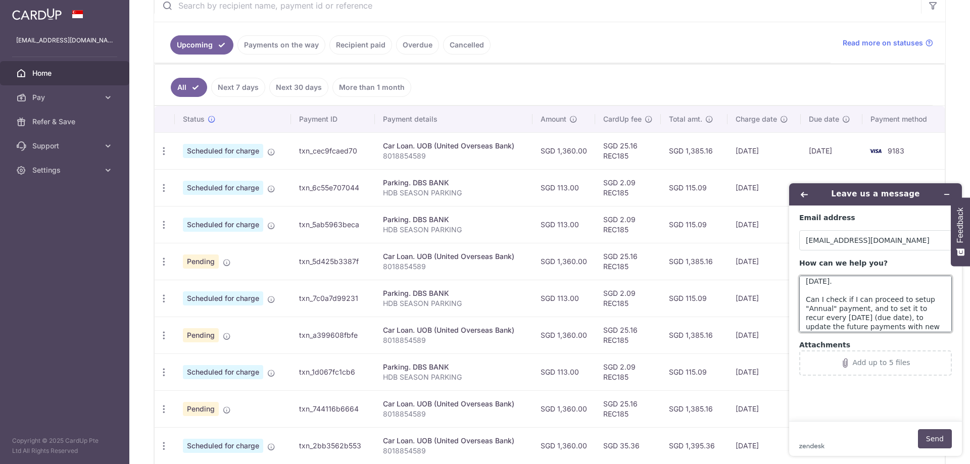
type textarea "I signed an insurance with AIA and i pay the premium annually. I want to use th…"
click at [935, 440] on button "Send" at bounding box center [935, 438] width 34 height 19
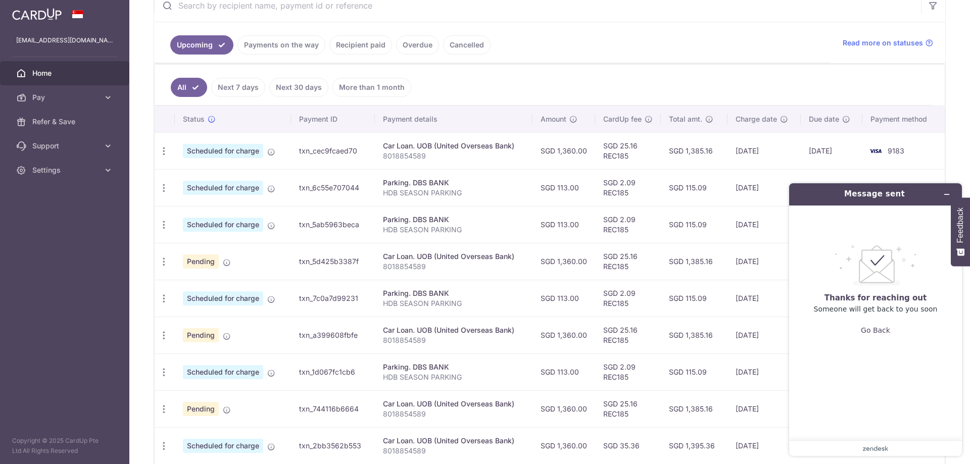
click at [889, 328] on div ".custom-cls-1{fill:#ccc;}.cls-2{fill:#cccccb;}.cls-3{fill:#f8f8f8;}.cls-4{fill:…" at bounding box center [875, 292] width 153 height 159
click at [943, 195] on button "Minimize widget" at bounding box center [947, 194] width 16 height 14
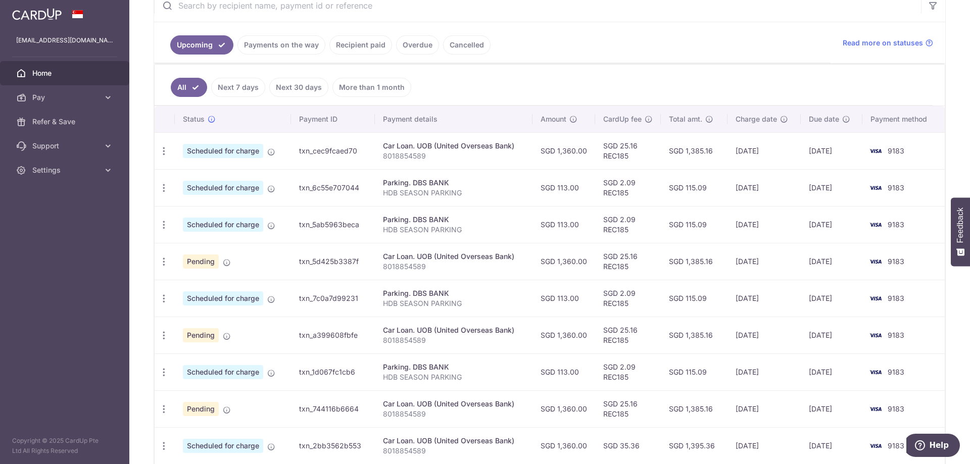
click at [646, 301] on td "SGD 2.09 REC185" at bounding box center [628, 298] width 66 height 37
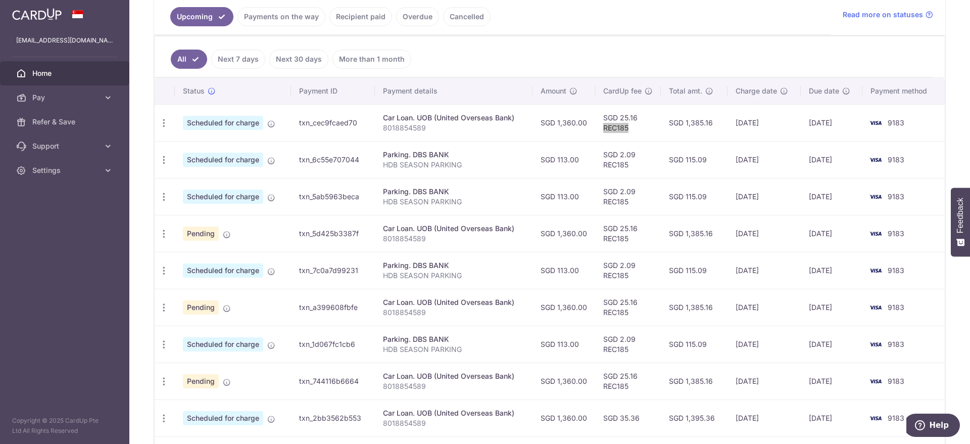
scroll to position [338, 0]
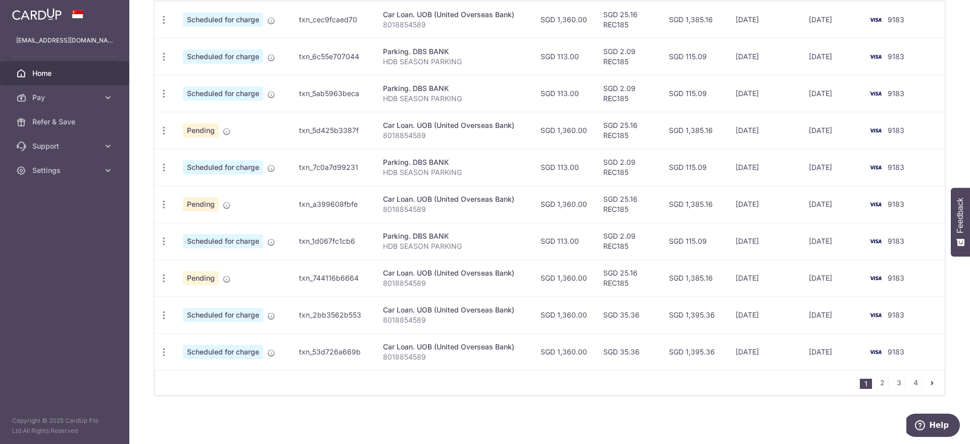
click at [624, 269] on td "SGD 25.16 REC185" at bounding box center [628, 277] width 66 height 37
click at [779, 318] on td "[DATE]" at bounding box center [765, 314] width 74 height 37
click at [654, 319] on td "SGD 35.36" at bounding box center [628, 314] width 66 height 37
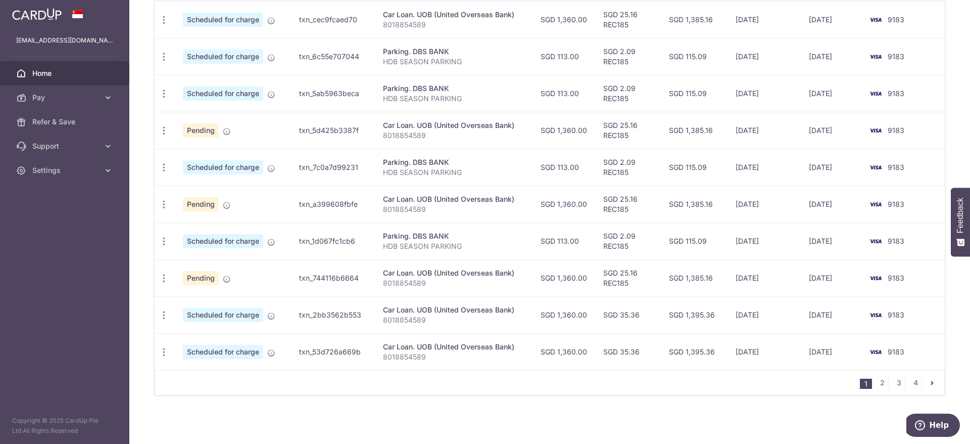
click at [500, 368] on td "Car Loan. UOB (United Overseas Bank) 8018854589" at bounding box center [454, 351] width 158 height 37
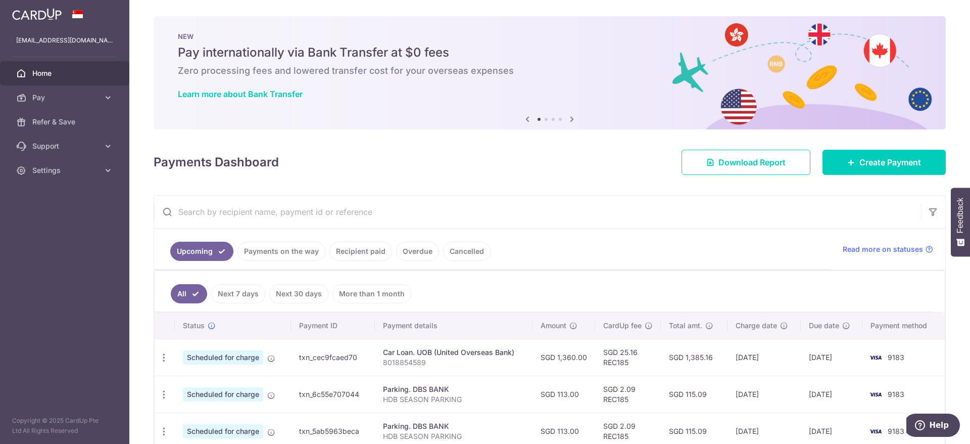
click at [52, 297] on aside "[EMAIL_ADDRESS][DOMAIN_NAME] Home Pay Payments Recipients Cards Refer & Save Su…" at bounding box center [64, 222] width 129 height 444
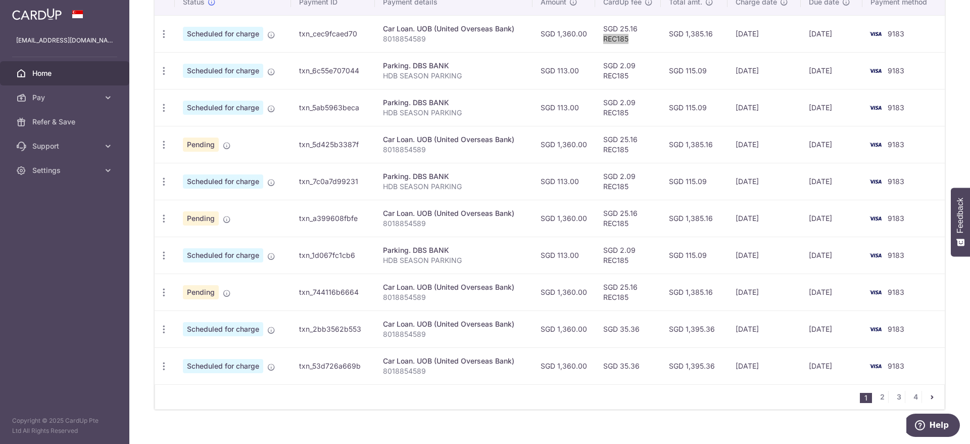
scroll to position [338, 0]
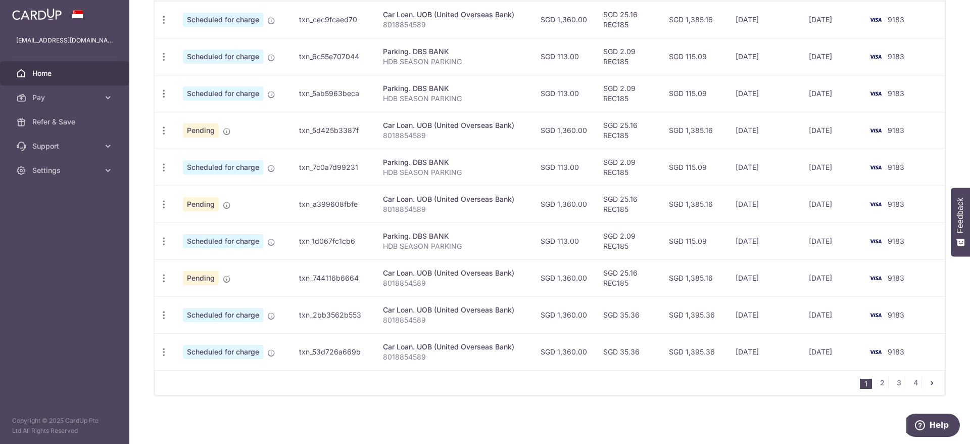
click at [217, 208] on span "Pending" at bounding box center [201, 204] width 36 height 14
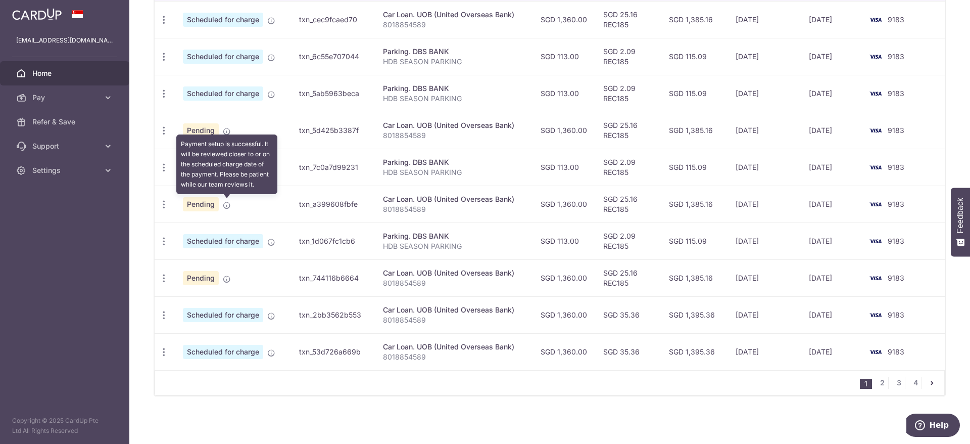
click at [227, 207] on icon at bounding box center [227, 205] width 8 height 8
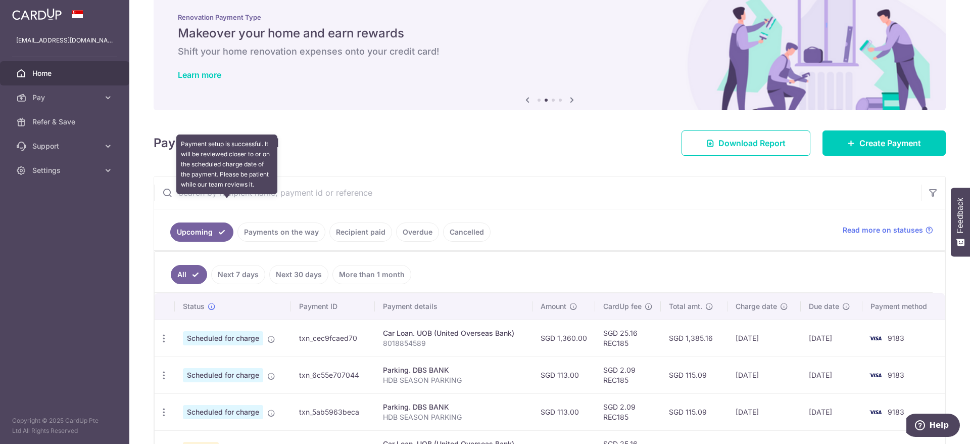
scroll to position [0, 0]
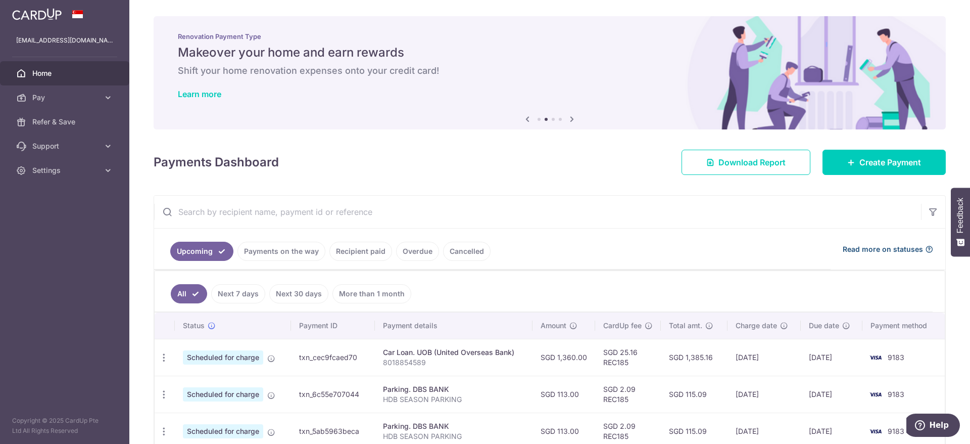
click at [911, 247] on span "Read more on statuses" at bounding box center [883, 249] width 80 height 10
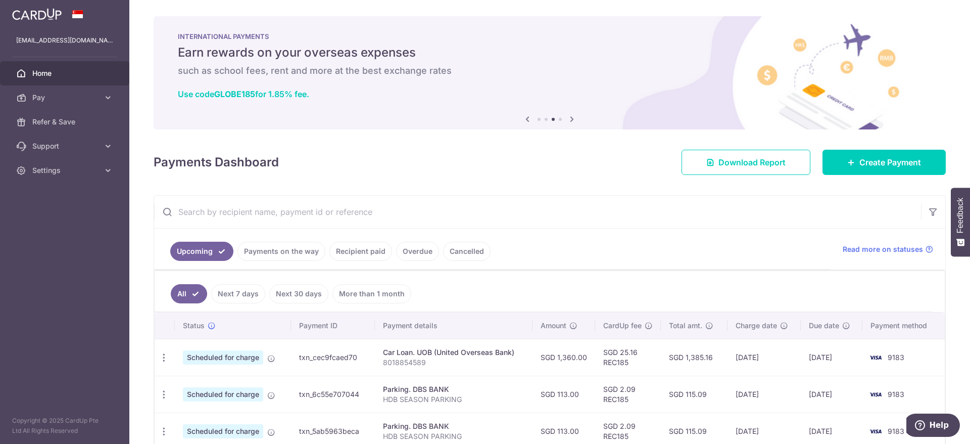
click at [290, 255] on link "Payments on the way" at bounding box center [281, 251] width 88 height 19
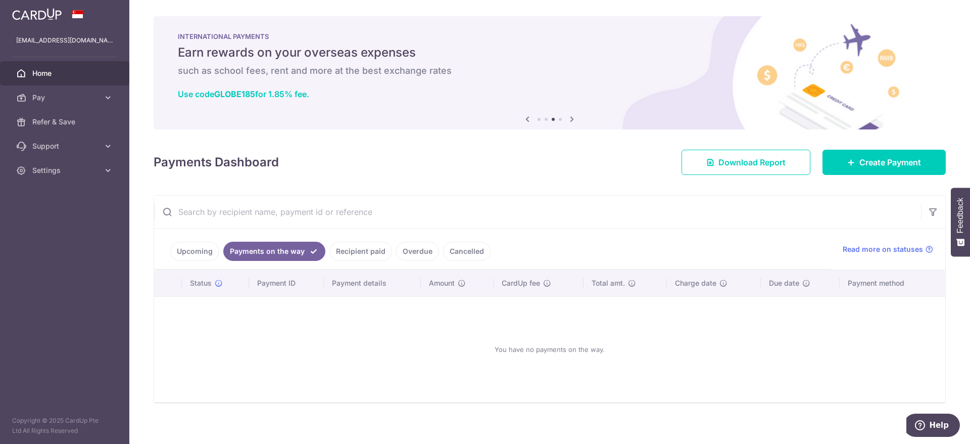
click at [361, 249] on link "Recipient paid" at bounding box center [360, 251] width 63 height 19
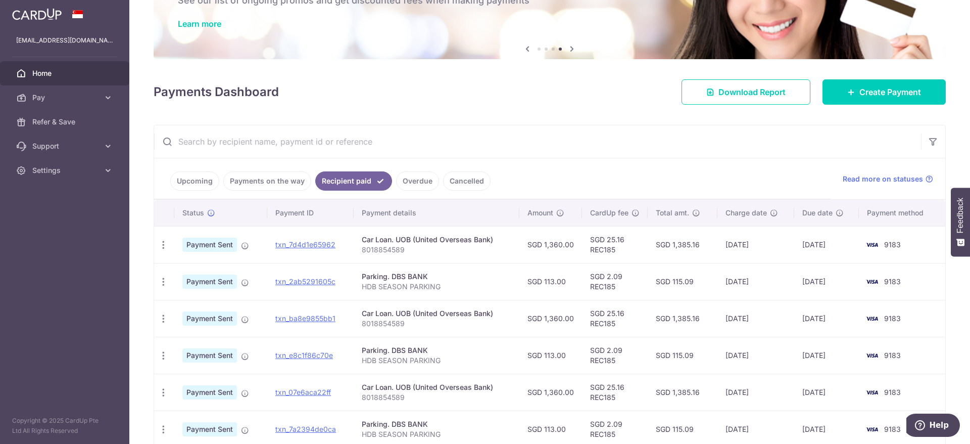
scroll to position [103, 0]
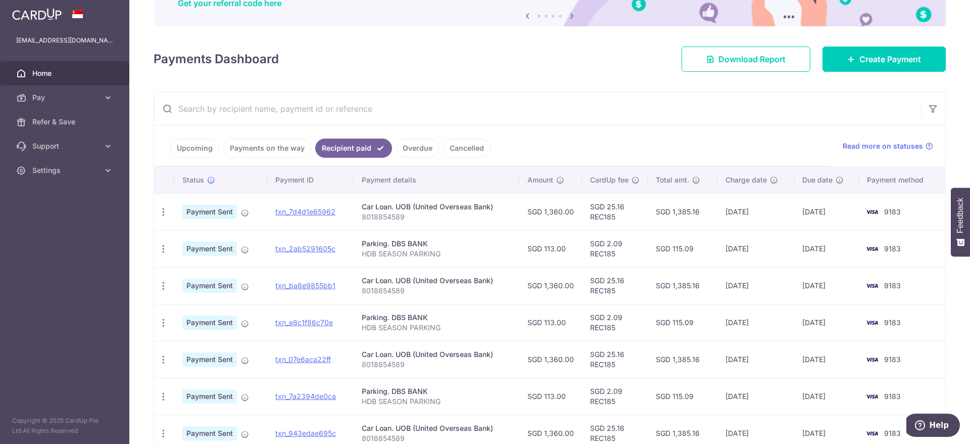
click at [574, 214] on td "SGD 1,360.00" at bounding box center [550, 211] width 63 height 37
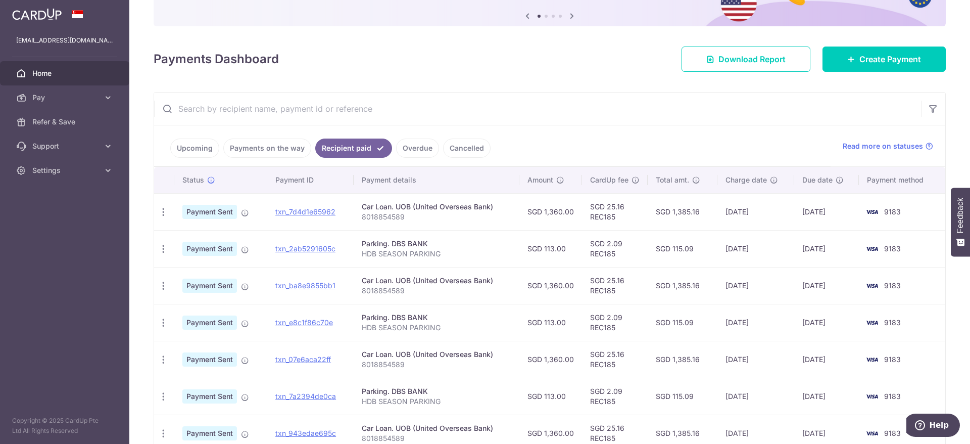
click at [655, 83] on div "× Pause Schedule Pause all future payments in this series Pause just this one p…" at bounding box center [549, 222] width 841 height 444
click at [193, 151] on link "Upcoming" at bounding box center [194, 147] width 49 height 19
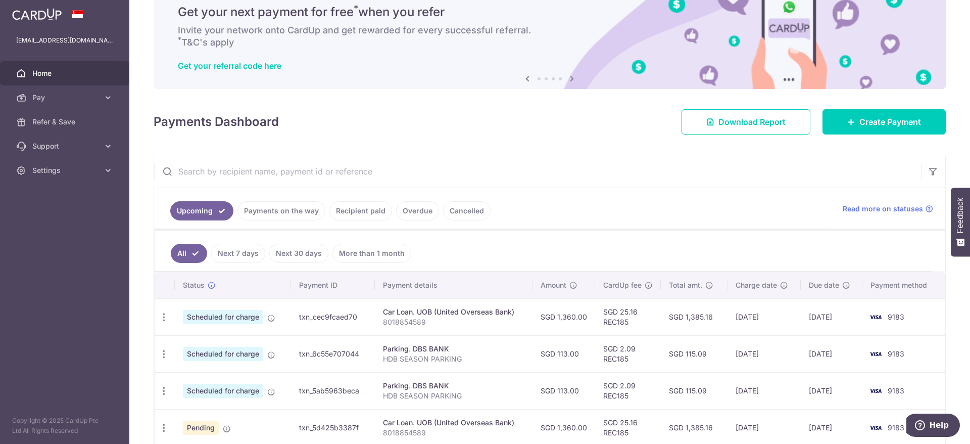
scroll to position [0, 0]
